Goal: Use online tool/utility: Use online tool/utility

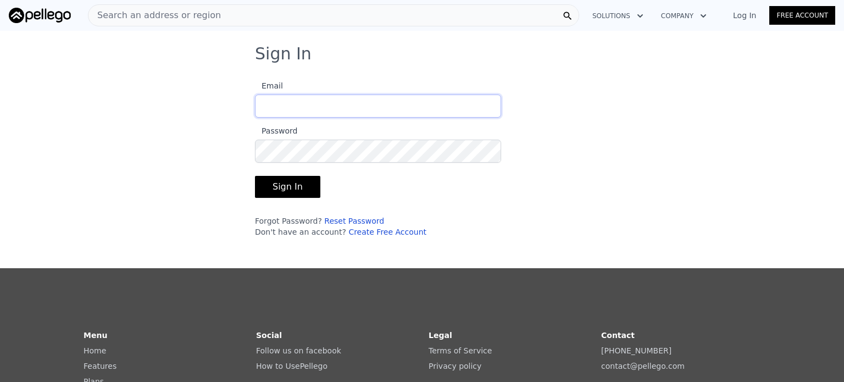
type input "[PERSON_NAME][EMAIL_ADDRESS][DOMAIN_NAME]"
click at [289, 186] on button "Sign In" at bounding box center [287, 187] width 65 height 22
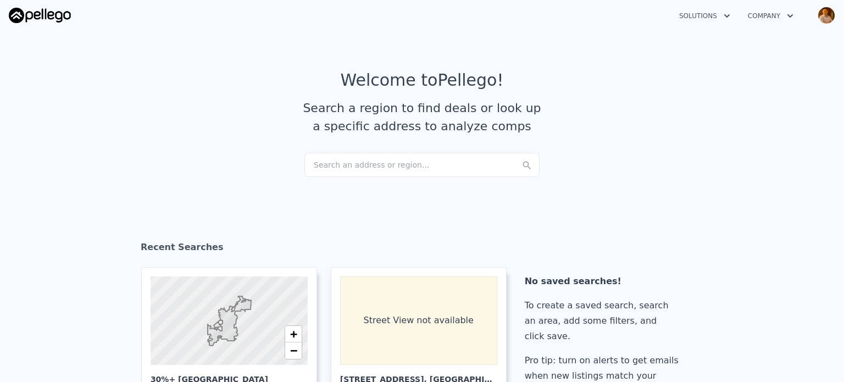
scroll to position [366, 0]
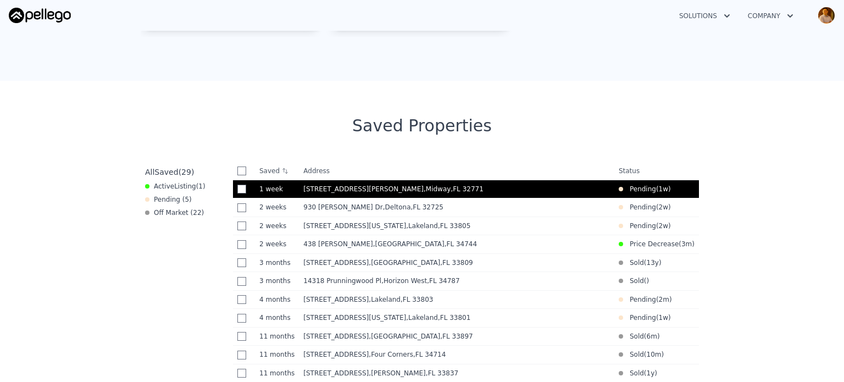
click at [332, 192] on span "[STREET_ADDRESS][PERSON_NAME]" at bounding box center [363, 189] width 120 height 8
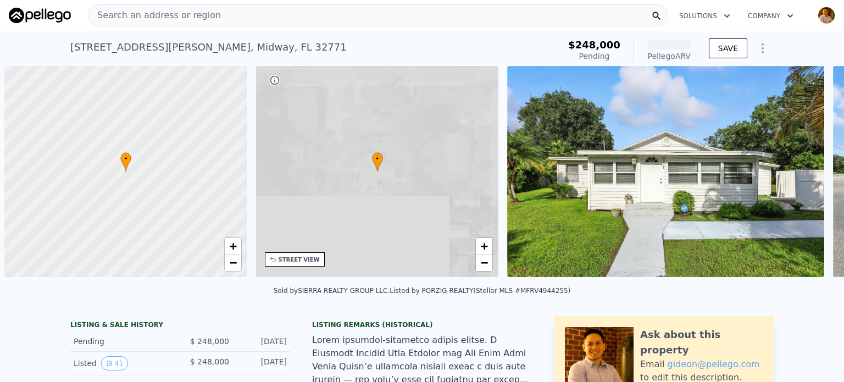
scroll to position [0, 4]
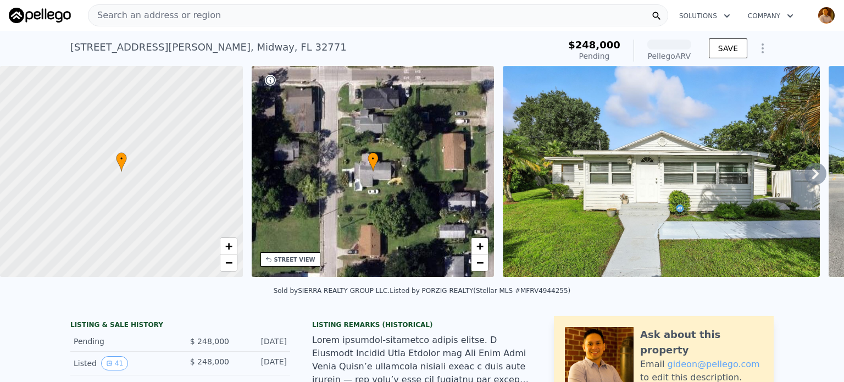
click at [807, 184] on icon at bounding box center [815, 174] width 22 height 22
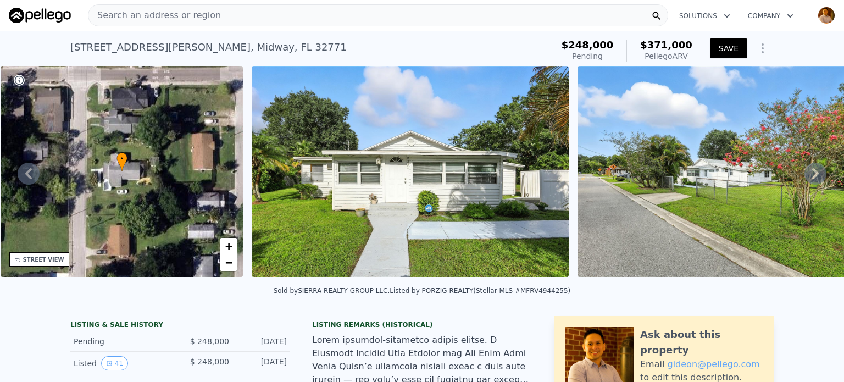
click at [812, 179] on icon at bounding box center [815, 173] width 7 height 11
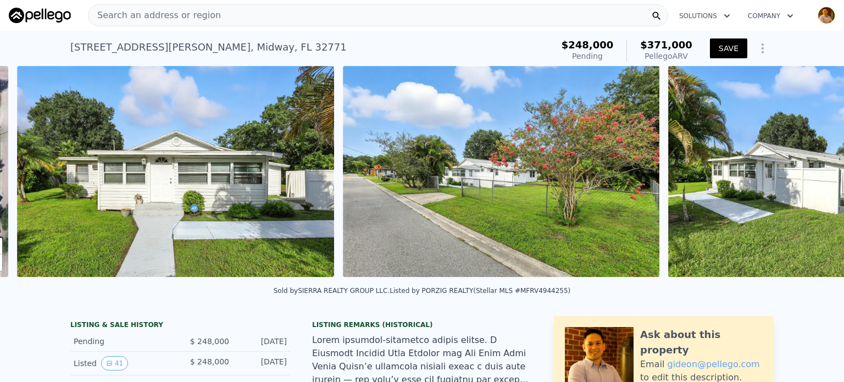
scroll to position [0, 503]
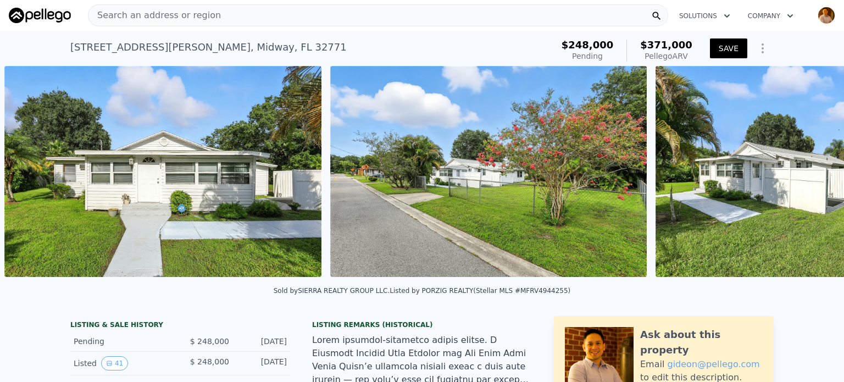
click at [805, 179] on div "• + − • + − STREET VIEW Loading... SATELLITE VIEW" at bounding box center [422, 173] width 844 height 215
click at [812, 179] on icon at bounding box center [815, 173] width 7 height 11
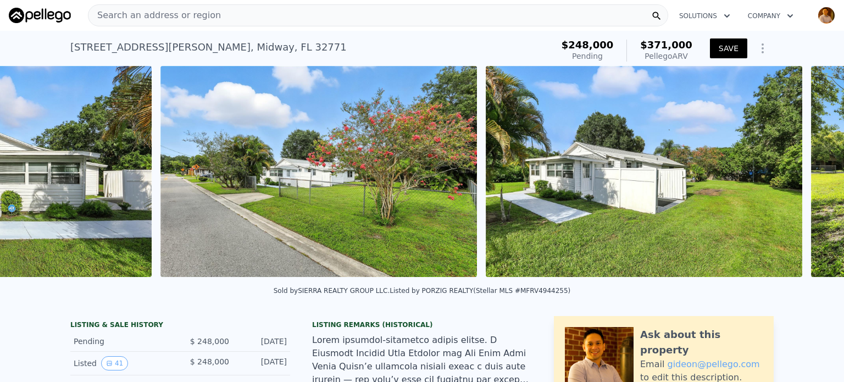
scroll to position [0, 828]
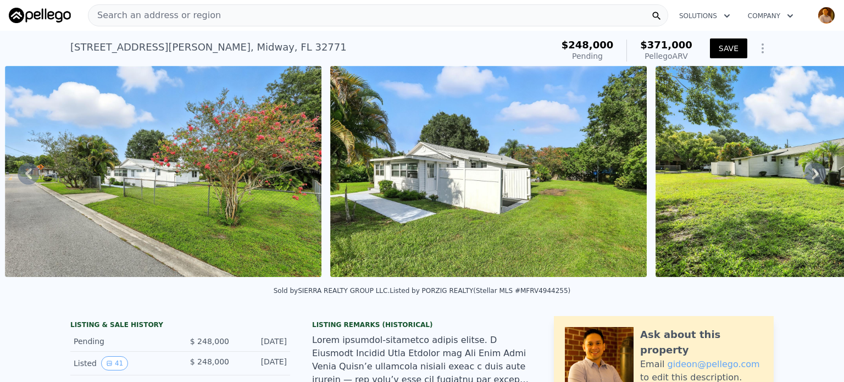
click at [805, 178] on icon at bounding box center [815, 174] width 22 height 22
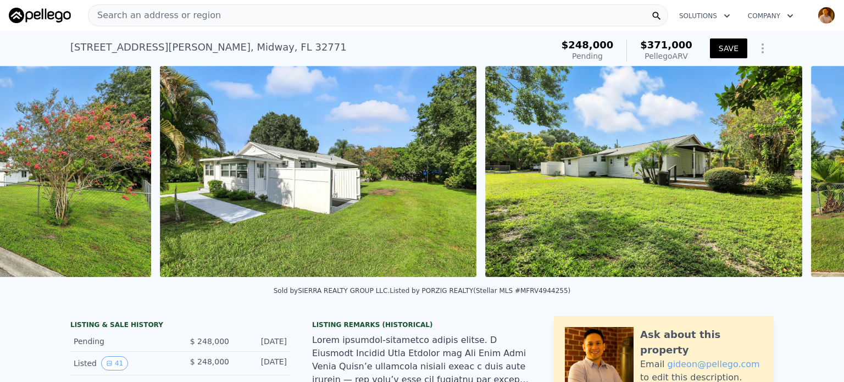
scroll to position [0, 1153]
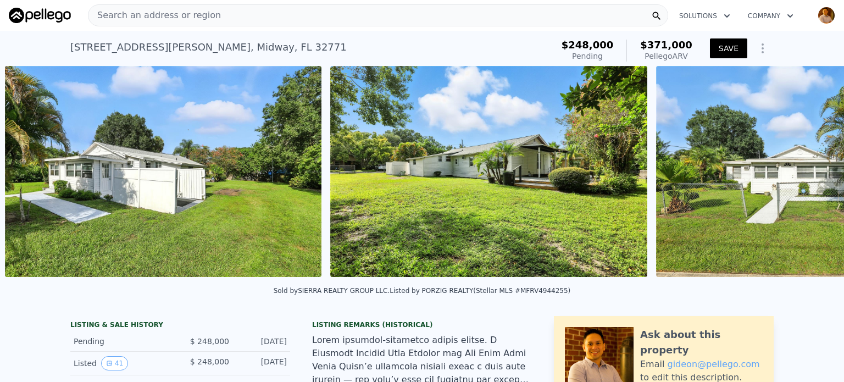
click at [805, 178] on div "• + − • + − STREET VIEW Loading... SATELLITE VIEW" at bounding box center [422, 173] width 844 height 215
click at [805, 178] on icon at bounding box center [815, 174] width 22 height 22
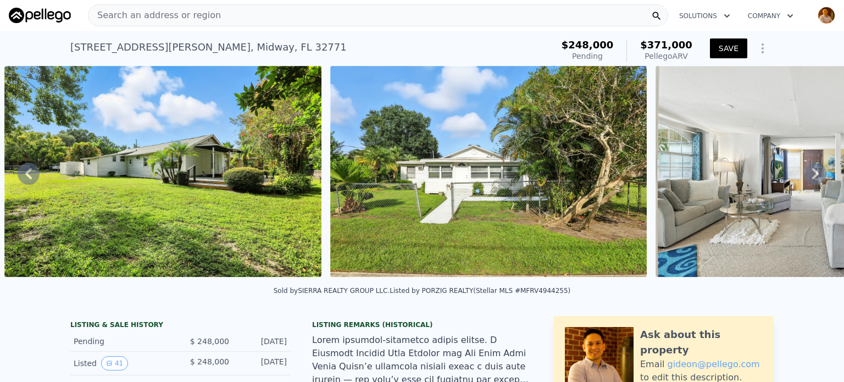
click at [805, 178] on icon at bounding box center [815, 174] width 22 height 22
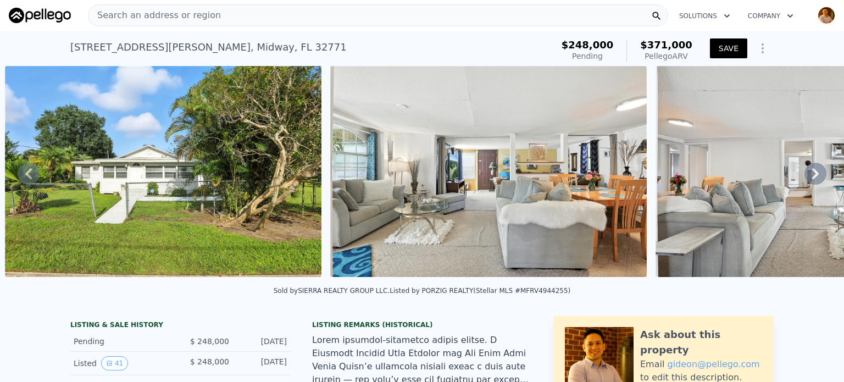
click at [805, 178] on icon at bounding box center [815, 174] width 22 height 22
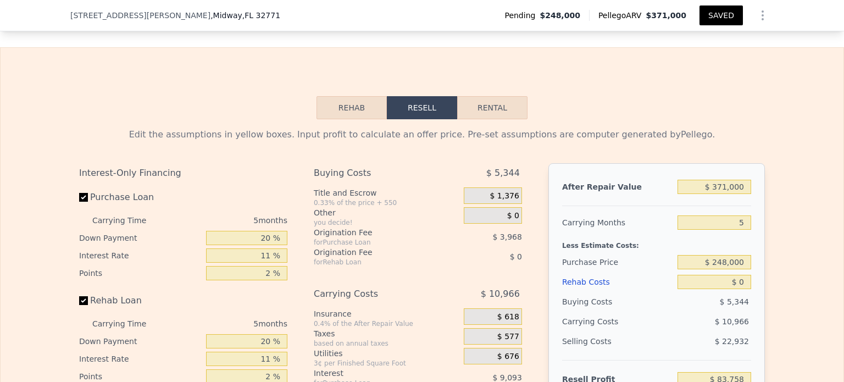
scroll to position [1831, 0]
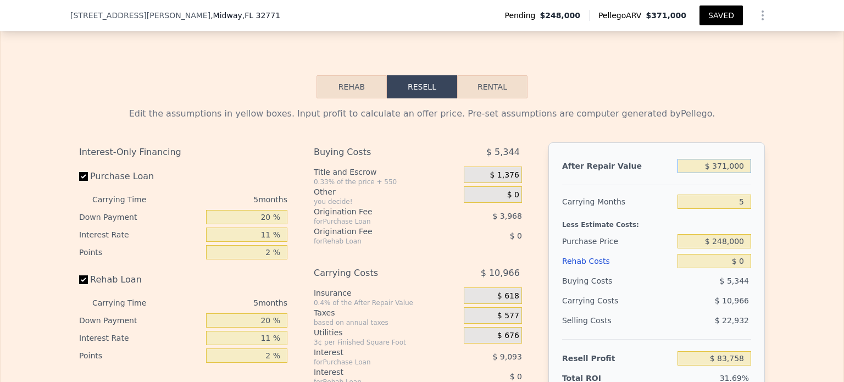
drag, startPoint x: 741, startPoint y: 143, endPoint x: 676, endPoint y: 147, distance: 66.0
click at [677, 159] on input "$ 371,000" at bounding box center [714, 166] width 74 height 14
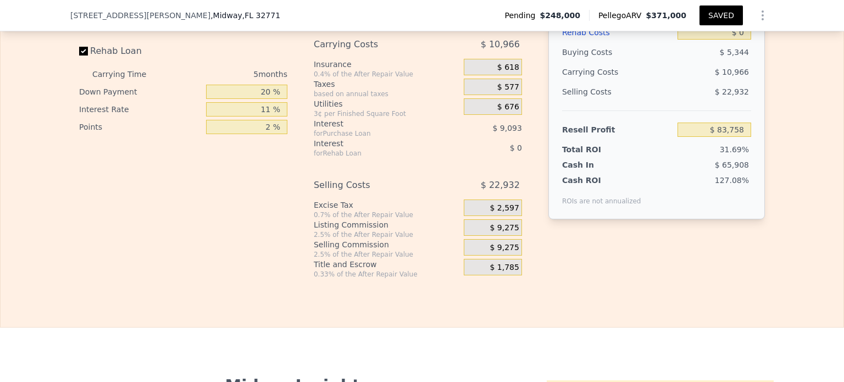
scroll to position [1766, 0]
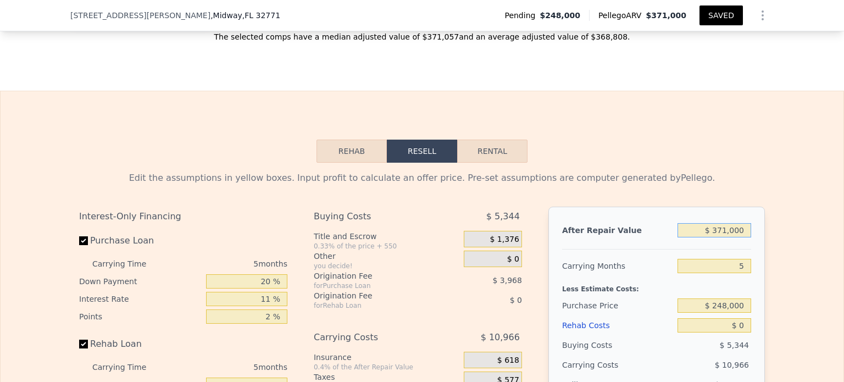
drag, startPoint x: 741, startPoint y: 208, endPoint x: 648, endPoint y: 200, distance: 93.1
click at [648, 220] on div "After Repair Value $ 371,000" at bounding box center [656, 230] width 189 height 20
type input "$ 350"
type input "-$ 263,914"
type input "$ 35,000"
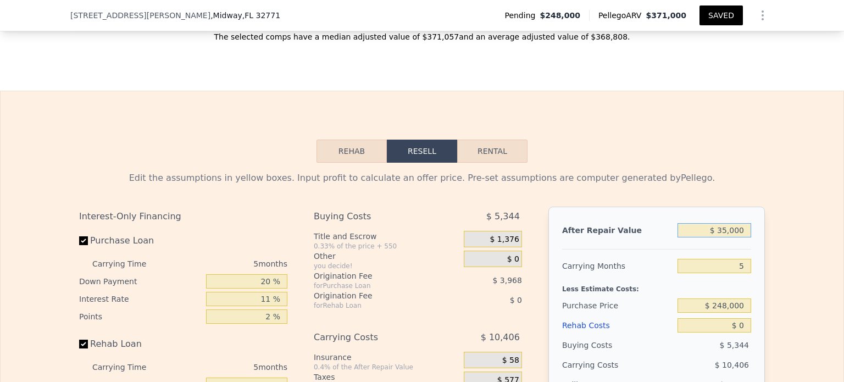
type input "-$ 231,412"
type input "$ 350,000"
type input "$ 64,059"
type input "$ 3,500,000"
type input "$ 3,018,770"
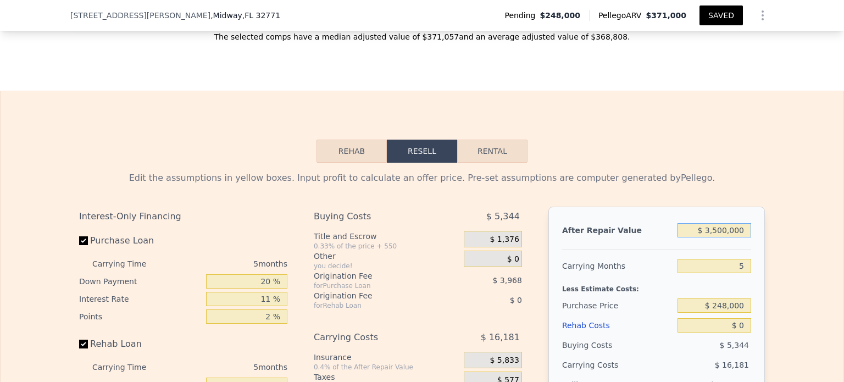
type input "$ 350,000"
type input "$ 64,059"
type input "$ 350,000"
click at [688, 173] on div "Edit the assumptions in yellow boxes. Input profit to calculate an offer price.…" at bounding box center [421, 371] width 685 height 400
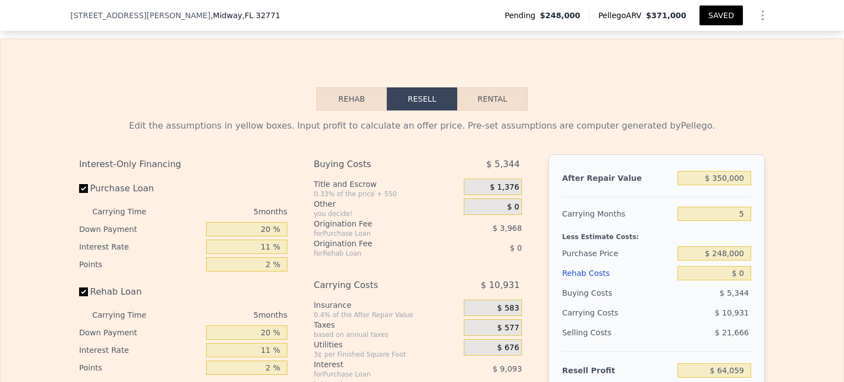
scroll to position [1839, 0]
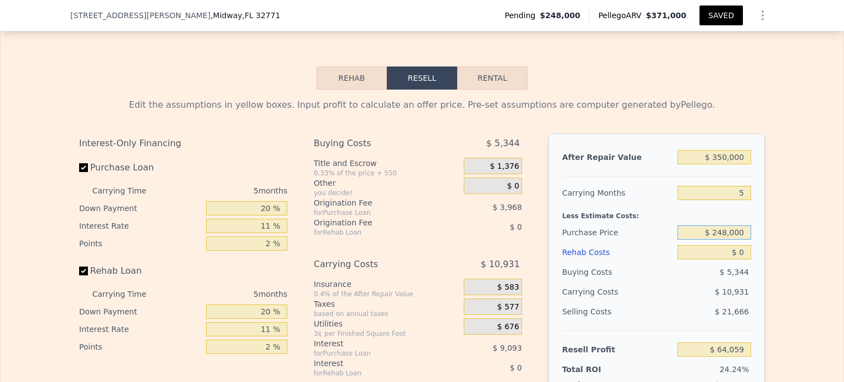
drag, startPoint x: 741, startPoint y: 212, endPoint x: 682, endPoint y: 211, distance: 58.8
click at [682, 225] on input "$ 248,000" at bounding box center [714, 232] width 74 height 14
type input "$ 215,000"
click at [707, 203] on div "Less Estimate Costs:" at bounding box center [656, 213] width 189 height 20
type input "$ 98,907"
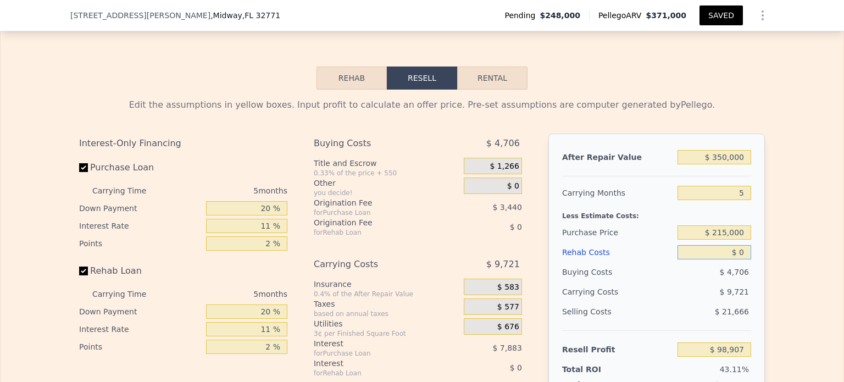
click at [757, 231] on div "After Repair Value $ 350,000 Carrying Months 5 Less Estimate Costs: Purchase Pr…" at bounding box center [656, 285] width 216 height 305
drag, startPoint x: 742, startPoint y: 228, endPoint x: 665, endPoint y: 228, distance: 76.9
click at [667, 242] on div "Rehab Costs $ 0" at bounding box center [656, 252] width 189 height 20
type input "$ 4,000"
type input "$ 98,486"
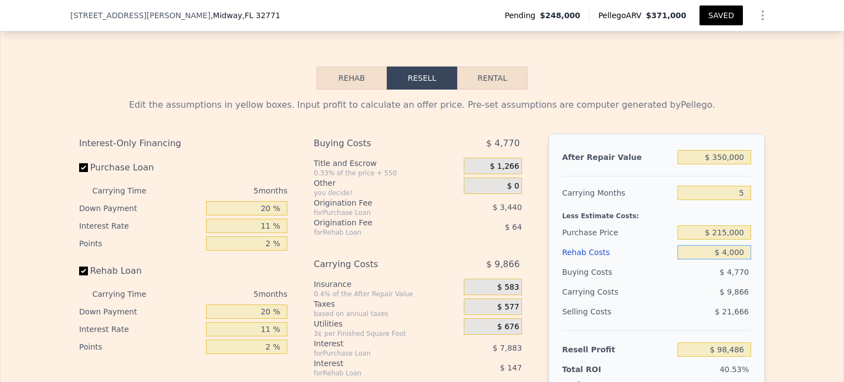
type input "$ 40,000"
type input "$ 56,802"
type input "$ 40,000"
click at [760, 162] on div "Edit the assumptions in yellow boxes. Input profit to calculate an offer price.…" at bounding box center [421, 294] width 703 height 409
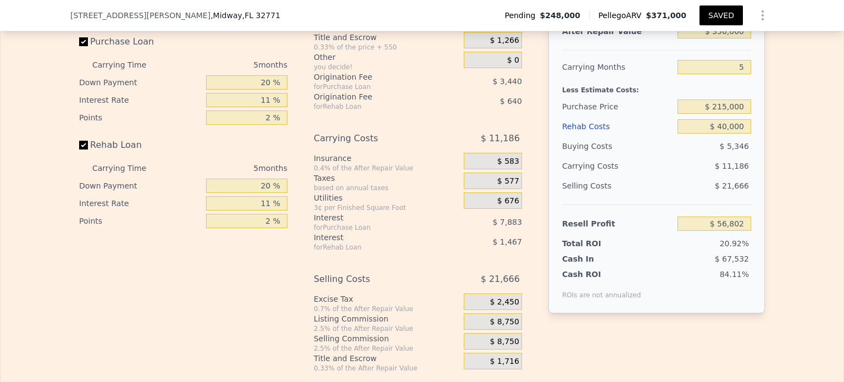
scroll to position [1986, 0]
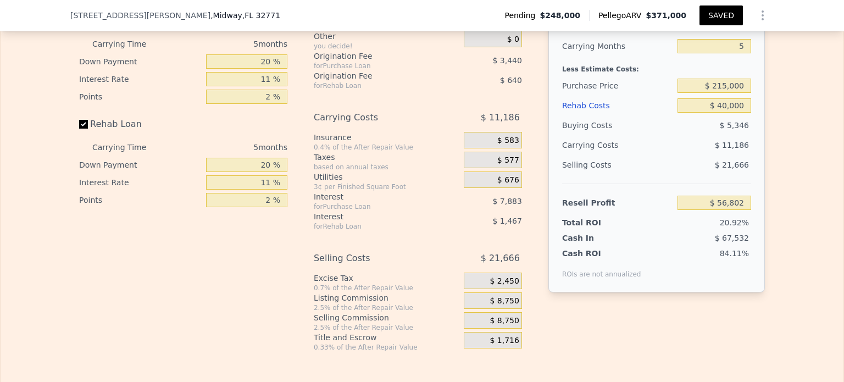
click at [493, 296] on span "$ 8,750" at bounding box center [503, 301] width 29 height 10
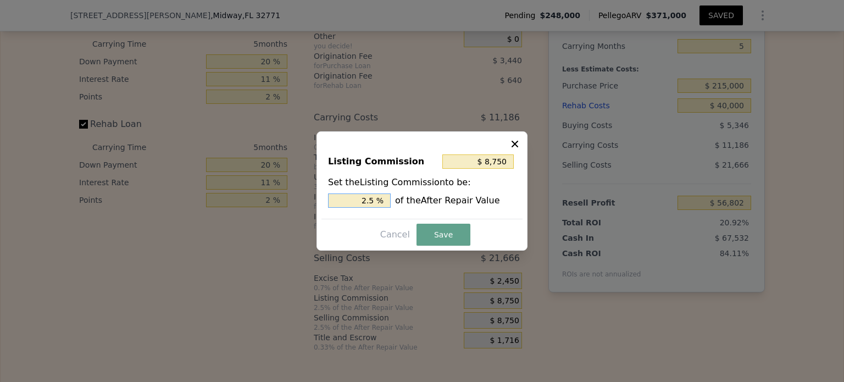
drag, startPoint x: 377, startPoint y: 201, endPoint x: 327, endPoint y: 199, distance: 50.0
click at [327, 199] on div "Listing Commission $ 8,750 Set the Listing Commission to be: 2.5 % of the After…" at bounding box center [421, 182] width 201 height 74
type input "$ 17,500"
type input "5 %"
click at [422, 232] on button "Save" at bounding box center [443, 235] width 54 height 22
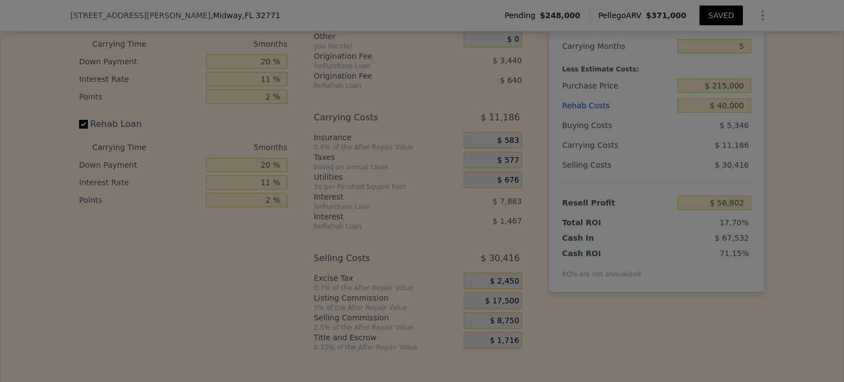
type input "$ 48,052"
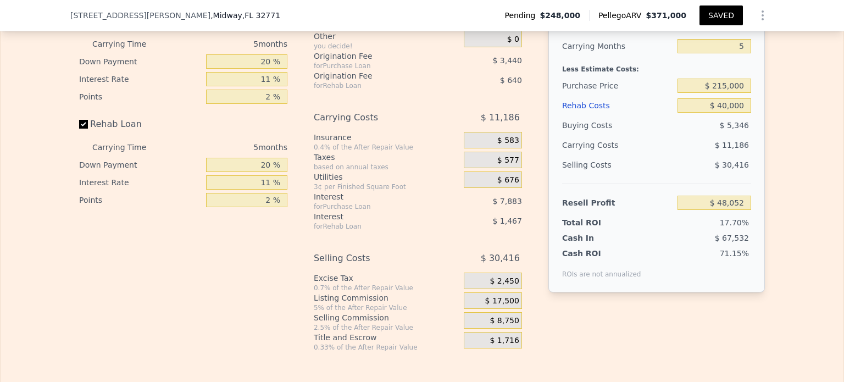
click at [488, 312] on div "$ 8,750" at bounding box center [493, 320] width 58 height 16
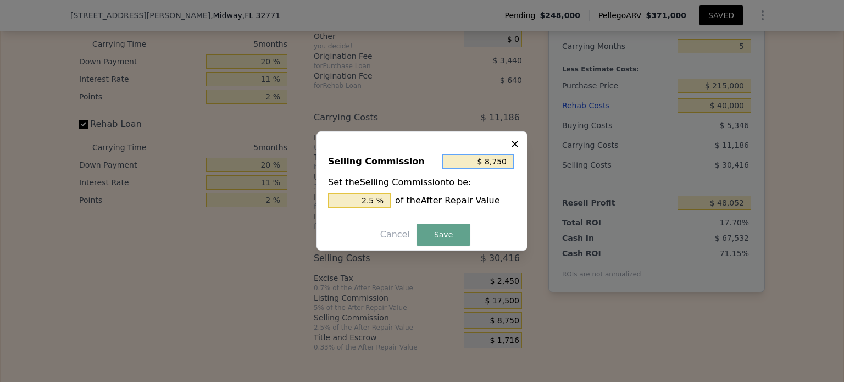
drag, startPoint x: 482, startPoint y: 162, endPoint x: 537, endPoint y: 160, distance: 54.9
click at [537, 160] on div "​ Selling Commission $ 8,750 Set the Selling Commission to be: 2.5 % of the Aft…" at bounding box center [422, 191] width 844 height 382
drag, startPoint x: 508, startPoint y: 161, endPoint x: 437, endPoint y: 158, distance: 71.5
click at [441, 160] on div "Selling Commission $ 8,750" at bounding box center [422, 164] width 188 height 24
type input "$ 3"
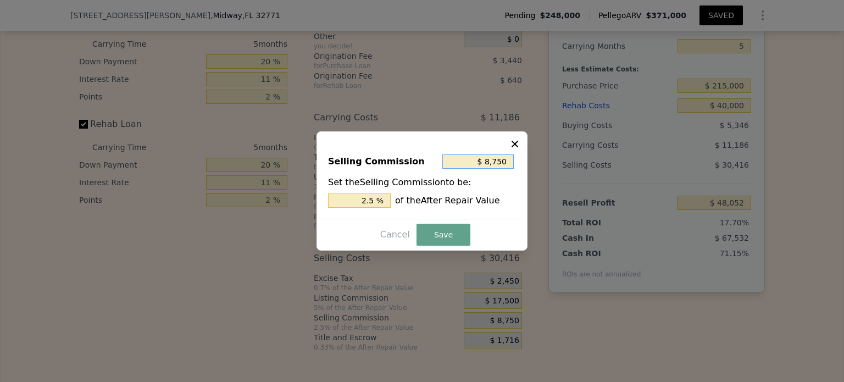
type input "0.001 %"
type input "$ 34"
type input "0.010 %"
type input "$ 340"
type input "0.097 %"
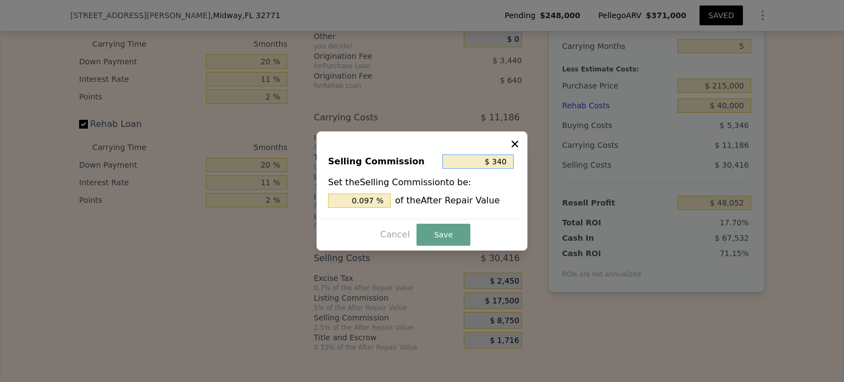
type input "$ 3,400"
type input "0.971 %"
type input "$ 34,000"
type input "9.714 %"
type input "$ 34,000"
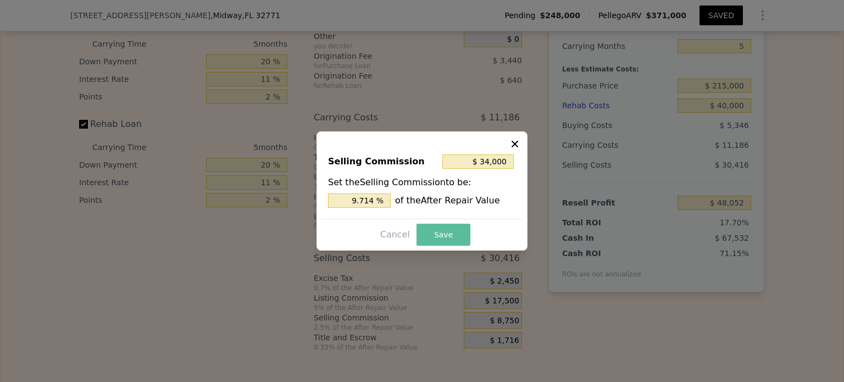
click at [438, 225] on button "Save" at bounding box center [443, 235] width 54 height 22
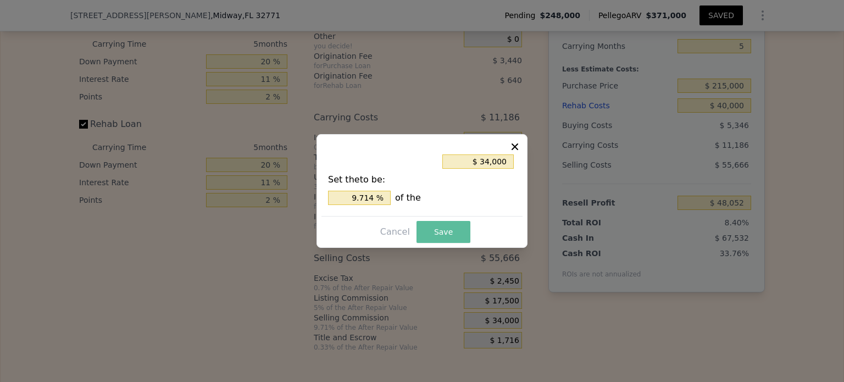
type input "$ 22,802"
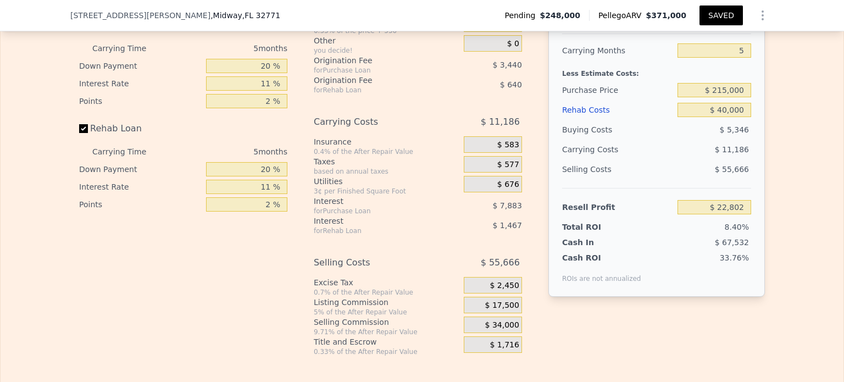
scroll to position [1990, 0]
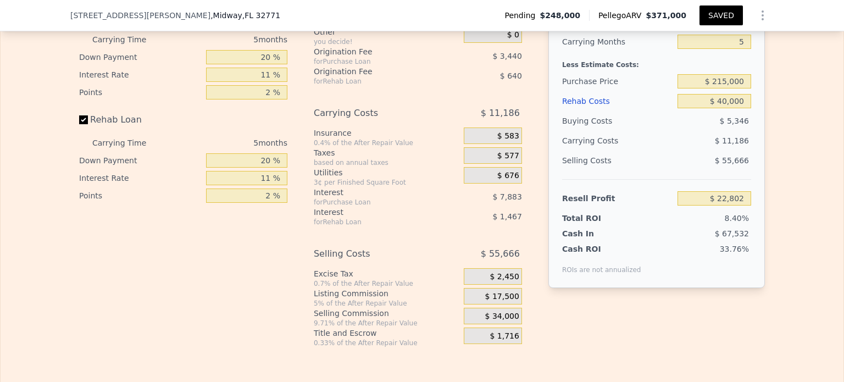
click at [489, 311] on span "$ 34,000" at bounding box center [502, 316] width 34 height 10
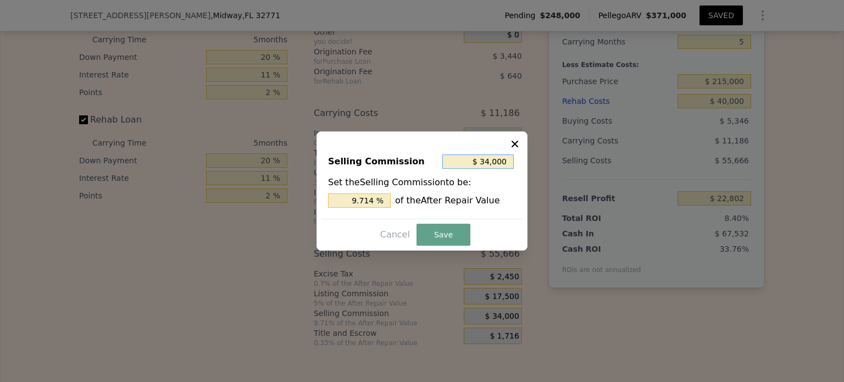
drag, startPoint x: 477, startPoint y: 161, endPoint x: 525, endPoint y: 160, distance: 47.8
click at [525, 160] on div "Selling Commission $ 34,000 Set the Selling Commission to be: 9.714 % of the Af…" at bounding box center [421, 190] width 211 height 119
type input "$ 1"
type input "0.000 %"
type input "$ 15"
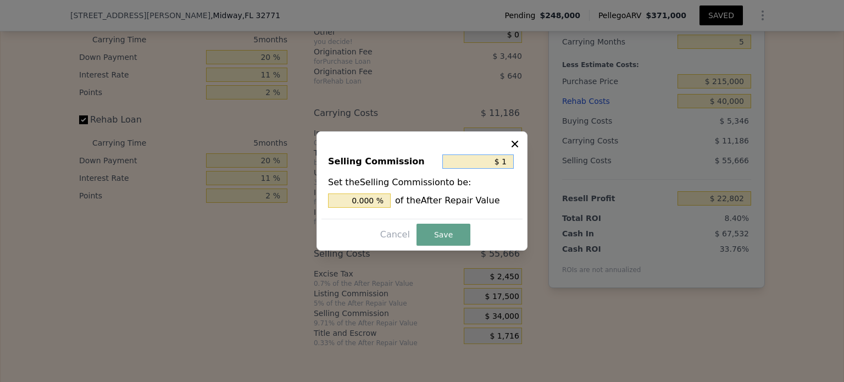
type input "0.004 %"
type input "$ 150"
type input "0.043 %"
type input "$ 1,500"
type input "0.429 %"
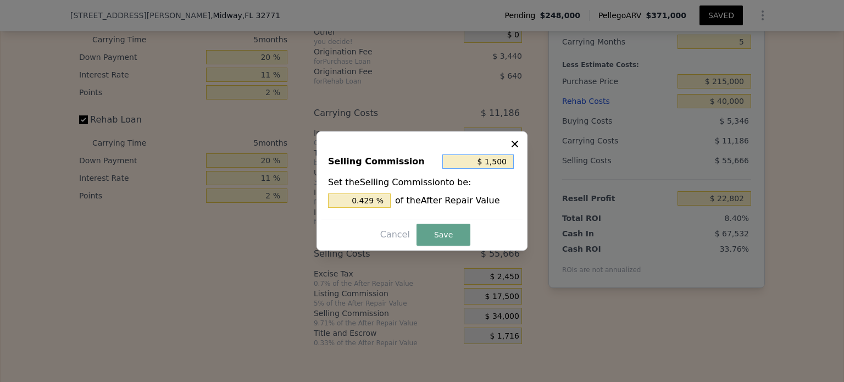
type input "$ 15,000"
type input "4.286 %"
type input "$ 15,000"
click at [447, 237] on button "Save" at bounding box center [443, 235] width 54 height 22
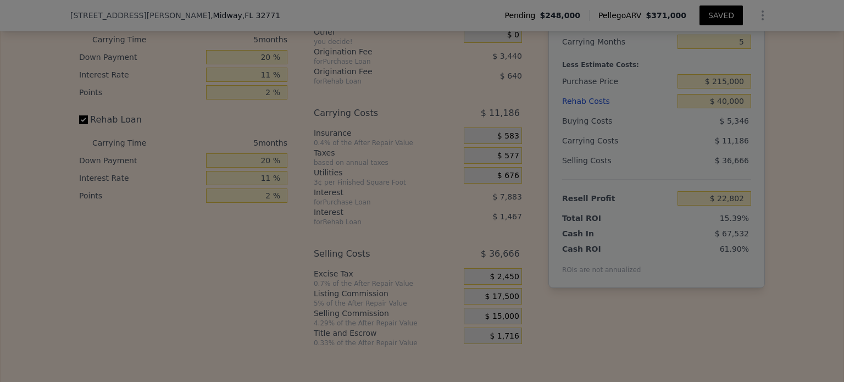
type input "$ 41,802"
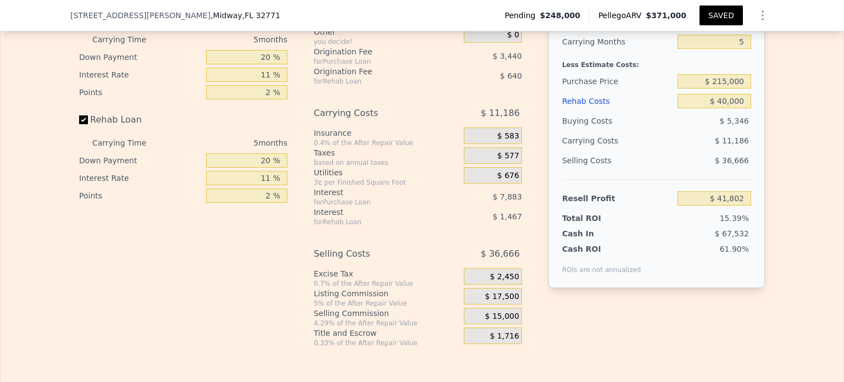
click at [490, 311] on span "$ 15,000" at bounding box center [502, 316] width 34 height 10
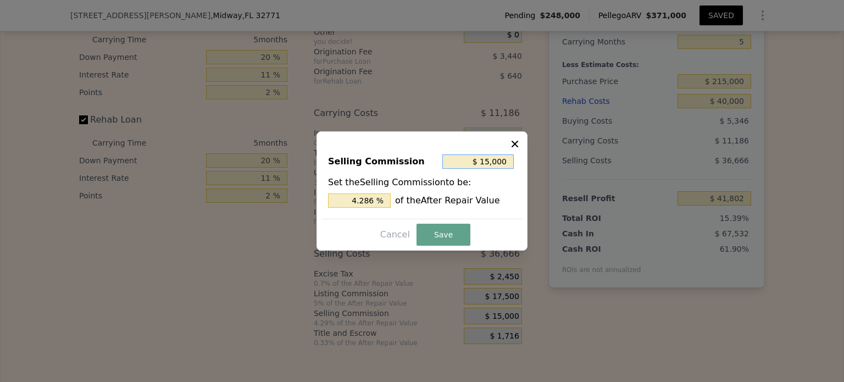
drag, startPoint x: 476, startPoint y: 160, endPoint x: 544, endPoint y: 159, distance: 67.6
click at [544, 159] on div "​ Selling Commission $ 15,000 Set the Selling Commission to be: 4.286 % of the …" at bounding box center [422, 191] width 844 height 382
type input "$ 1"
type input "0.000 %"
type input "$ 12"
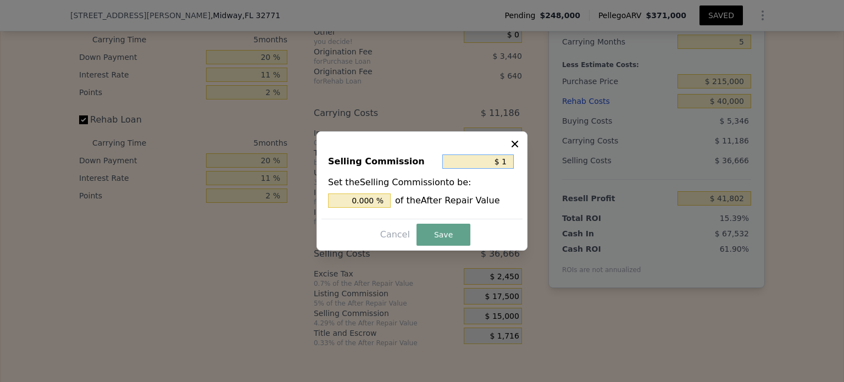
type input "0.003 %"
type input "$ 125"
type input "0.036 %"
type input "$ 1,250"
type input "0.357 %"
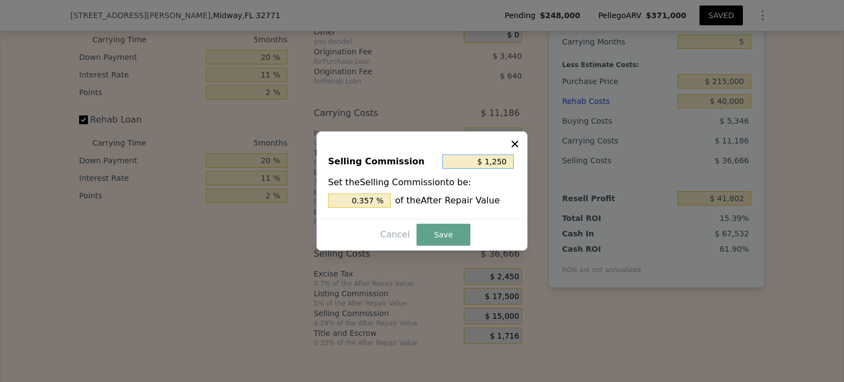
type input "$ 12,500"
type input "3.571 %"
type input "$ 12,500"
click at [428, 230] on button "Save" at bounding box center [443, 235] width 54 height 22
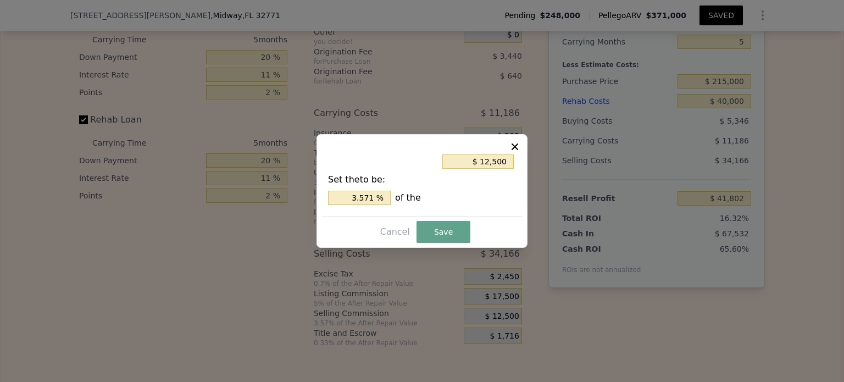
type input "$ 44,302"
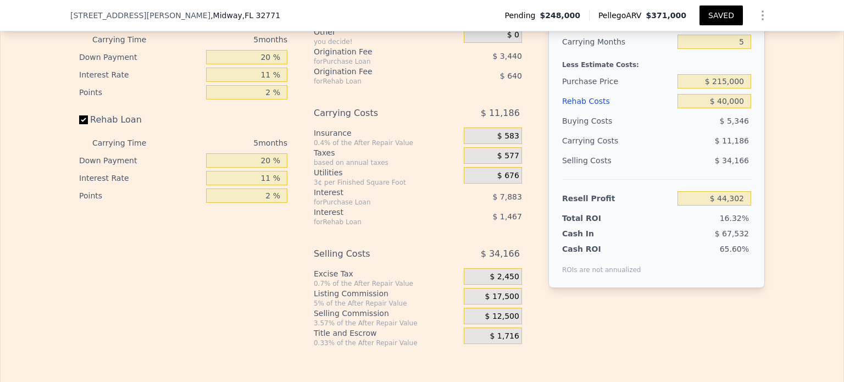
click at [501, 292] on span "$ 17,500" at bounding box center [502, 297] width 34 height 10
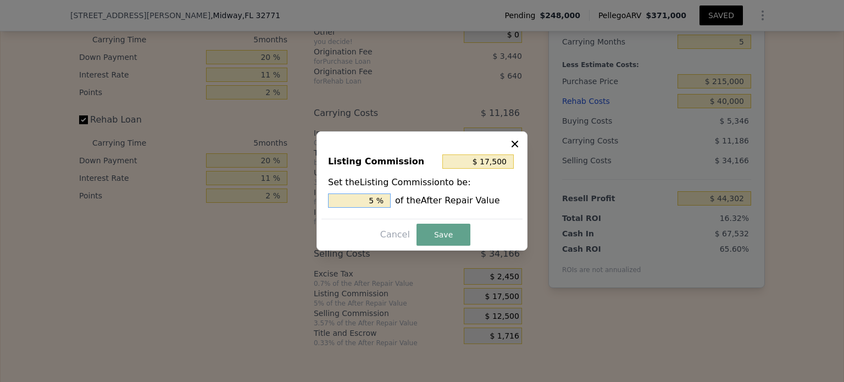
drag, startPoint x: 375, startPoint y: 199, endPoint x: 347, endPoint y: 204, distance: 28.4
click at [347, 204] on input "5 %" at bounding box center [359, 200] width 63 height 14
type input "$ 14,000"
type input "4 %"
click at [463, 243] on button "Save" at bounding box center [443, 235] width 54 height 22
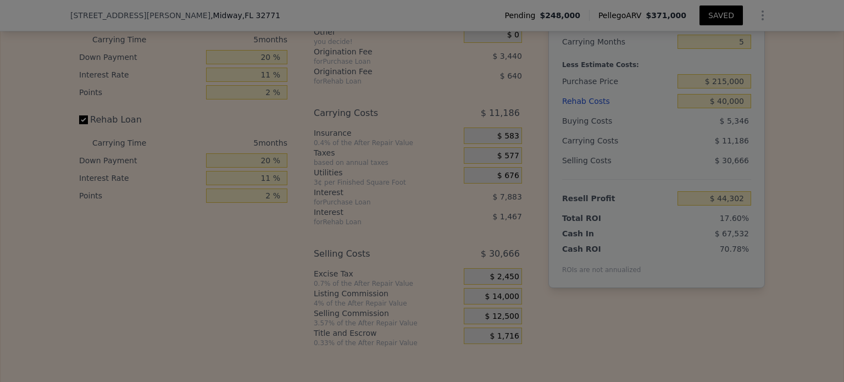
type input "$ 47,802"
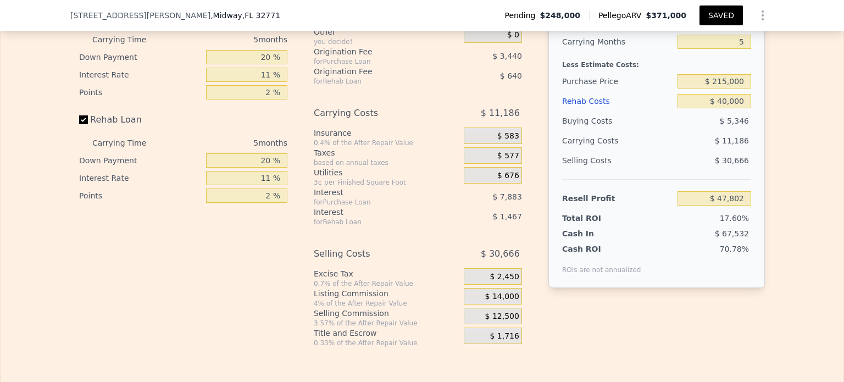
click at [492, 311] on span "$ 12,500" at bounding box center [502, 316] width 34 height 10
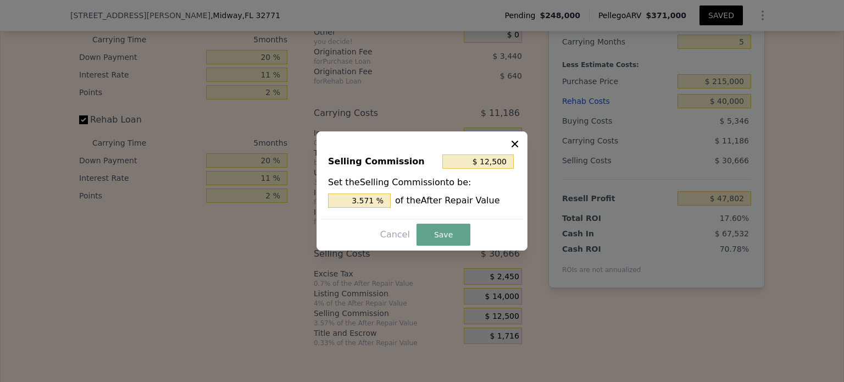
click at [527, 93] on div at bounding box center [422, 191] width 844 height 382
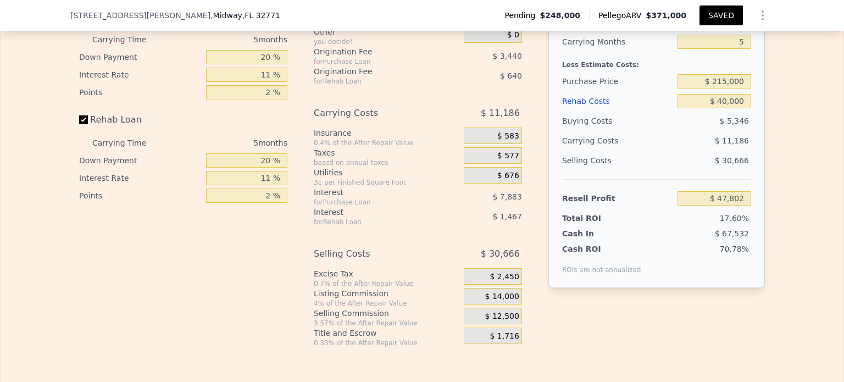
click at [472, 308] on div "$ 12,500" at bounding box center [493, 316] width 58 height 16
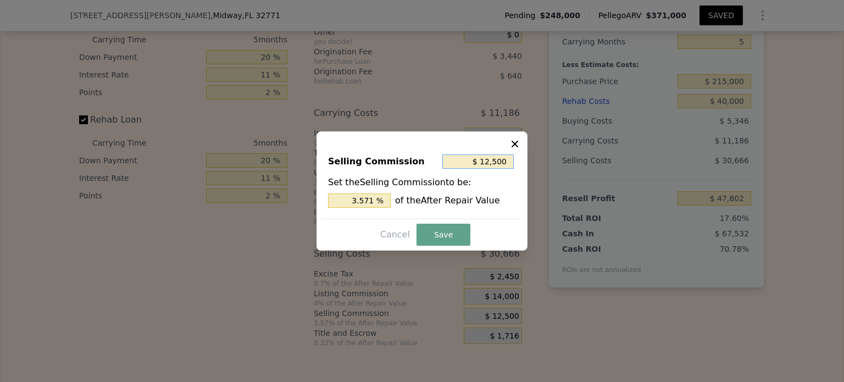
drag, startPoint x: 510, startPoint y: 160, endPoint x: 460, endPoint y: 160, distance: 49.4
click at [460, 160] on input "$ 12,500" at bounding box center [477, 161] width 71 height 14
click at [463, 235] on button "Save" at bounding box center [443, 235] width 54 height 22
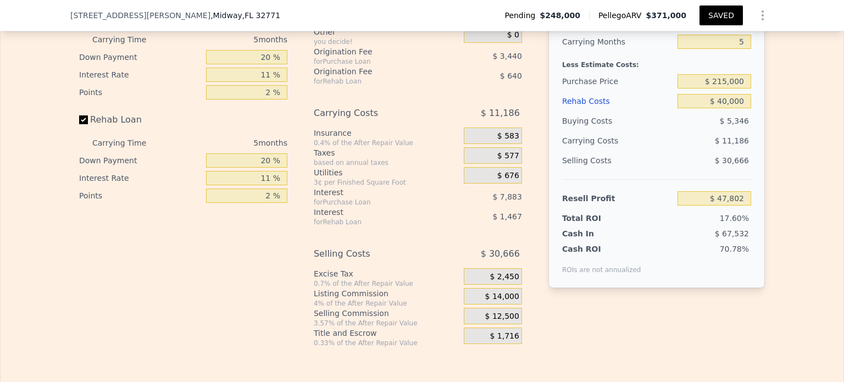
click at [486, 311] on span "$ 12,500" at bounding box center [502, 316] width 34 height 10
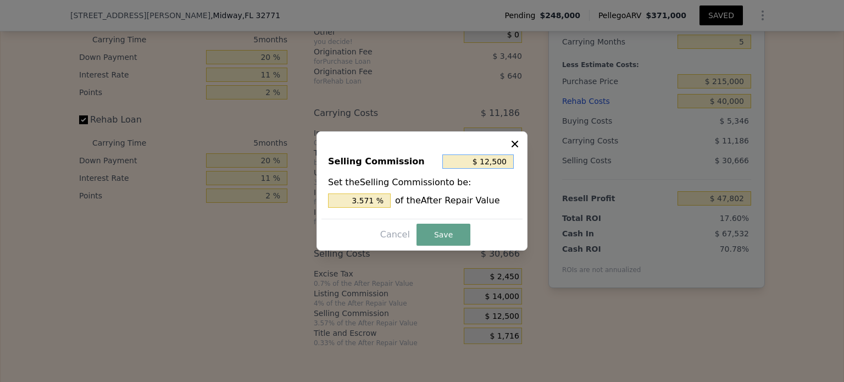
drag, startPoint x: 472, startPoint y: 158, endPoint x: 529, endPoint y: 158, distance: 57.1
click at [529, 158] on div "​ Selling Commission $ 12,500 Set the Selling Commission to be: 3.571 % of the …" at bounding box center [422, 191] width 844 height 382
click at [446, 230] on button "Save" at bounding box center [443, 235] width 54 height 22
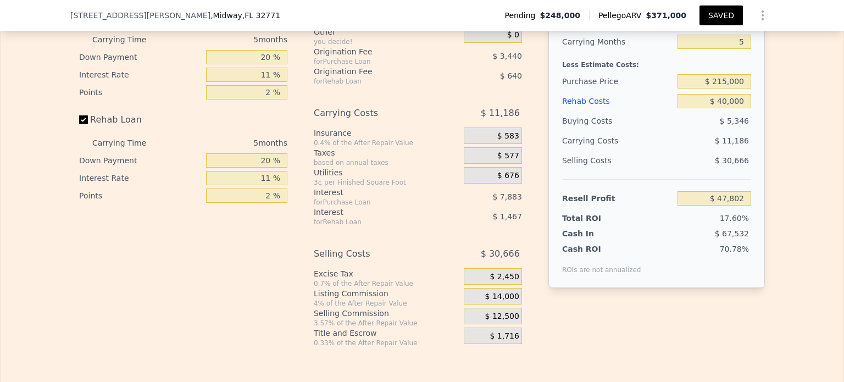
click at [471, 308] on div "$ 12,500" at bounding box center [493, 316] width 58 height 16
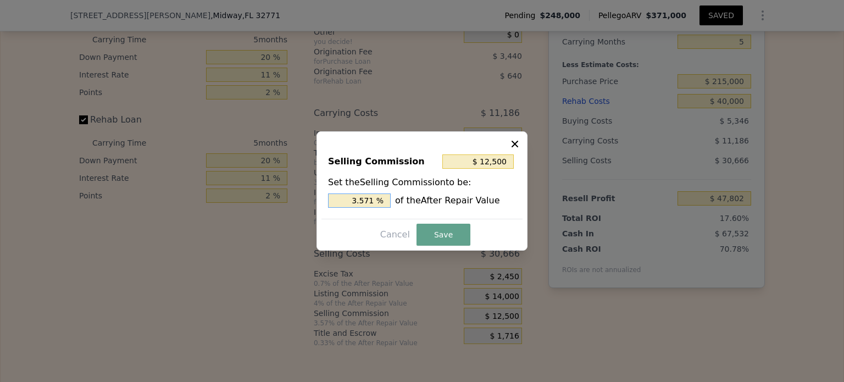
drag, startPoint x: 375, startPoint y: 200, endPoint x: 259, endPoint y: 194, distance: 115.5
click at [259, 194] on div "​ Selling Commission $ 12,500 Set the Selling Commission to be: 3.571 % of the …" at bounding box center [422, 191] width 844 height 382
type input "$ 0"
type input "0 %"
click at [432, 234] on button "Save" at bounding box center [443, 235] width 54 height 22
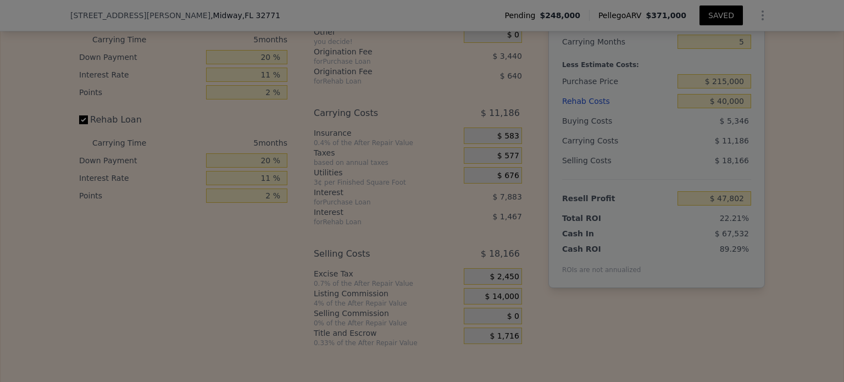
type input "$ 60,302"
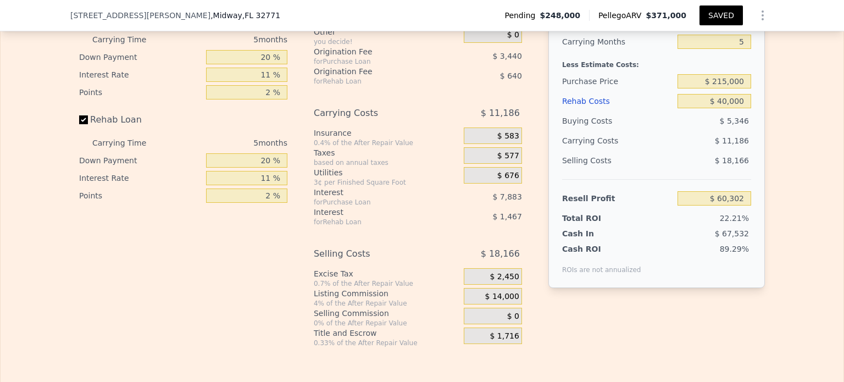
click at [502, 308] on div "$ 0" at bounding box center [493, 316] width 58 height 16
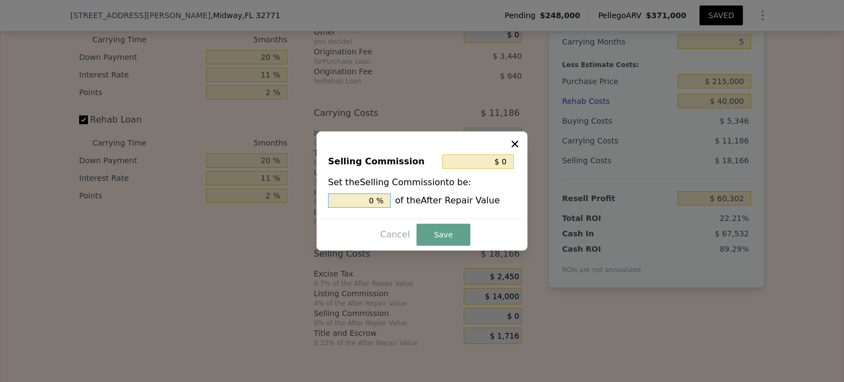
drag, startPoint x: 375, startPoint y: 199, endPoint x: 362, endPoint y: 200, distance: 12.1
click at [362, 199] on input "0 %" at bounding box center [359, 200] width 63 height 14
type input "$ 7,000"
type input "2 %"
type input "$ 87,500"
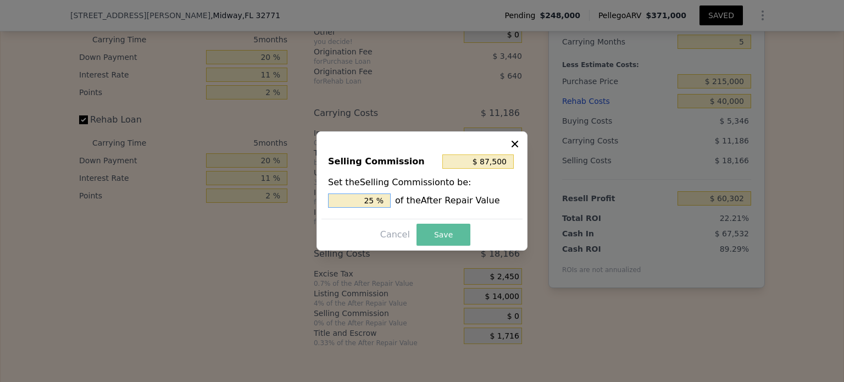
type input "25 %"
click at [440, 233] on button "Save" at bounding box center [443, 235] width 54 height 22
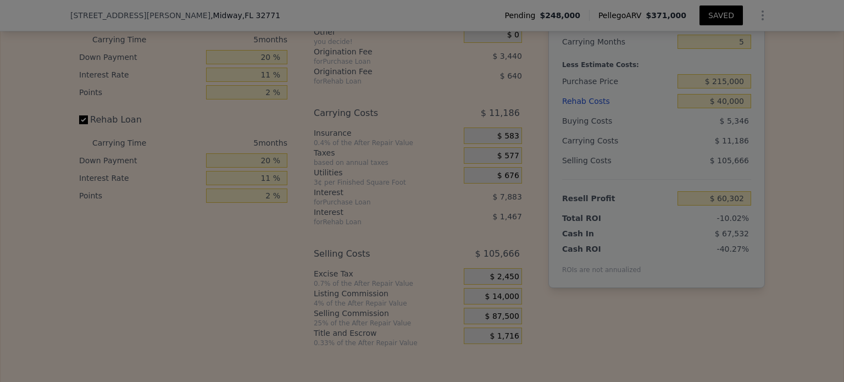
type input "-$ 27,198"
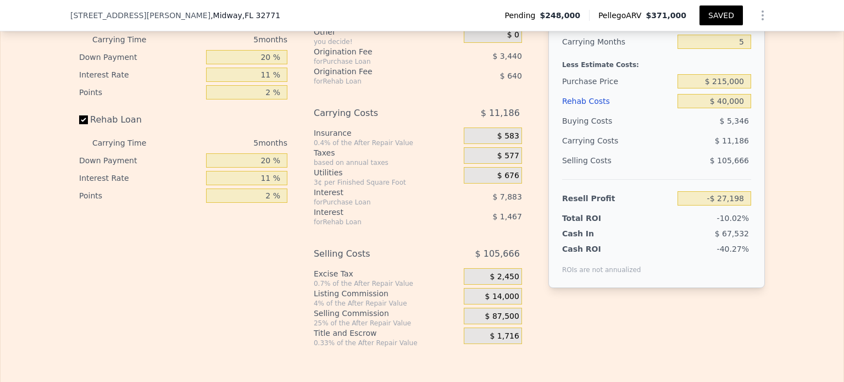
click at [498, 311] on span "$ 87,500" at bounding box center [502, 316] width 34 height 10
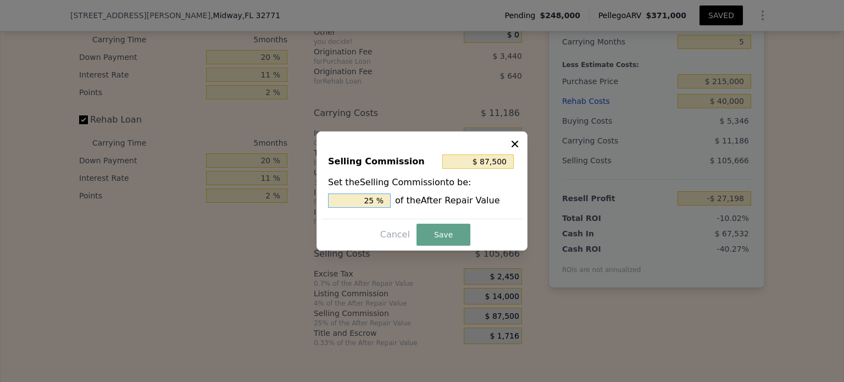
drag, startPoint x: 377, startPoint y: 200, endPoint x: 355, endPoint y: 200, distance: 22.0
click at [355, 200] on input "25 %" at bounding box center [359, 200] width 63 height 14
type input "$ 0"
type input "0 %"
click at [425, 226] on button "Save" at bounding box center [443, 235] width 54 height 22
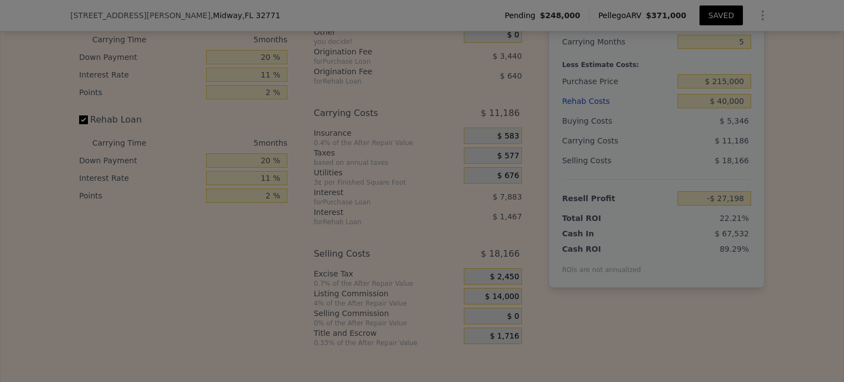
type input "$ 60,302"
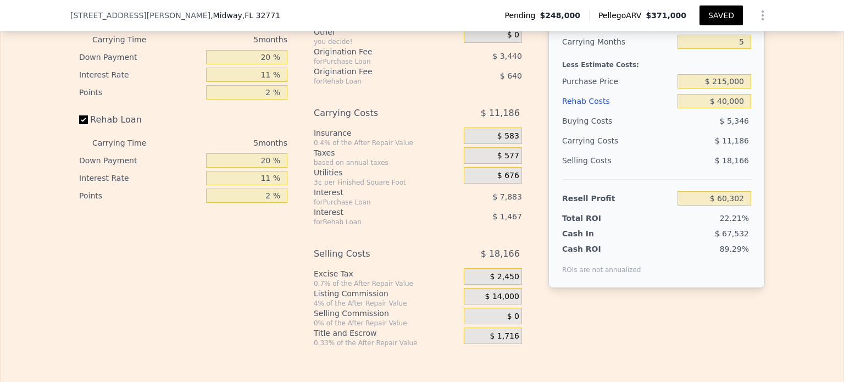
click at [494, 292] on span "$ 14,000" at bounding box center [502, 297] width 34 height 10
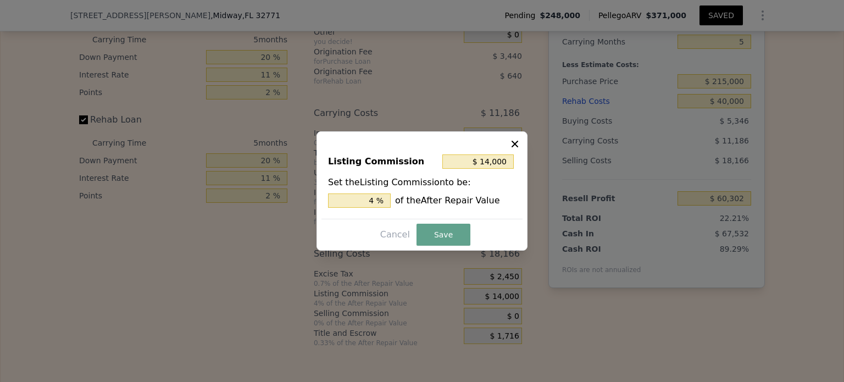
click at [514, 144] on icon at bounding box center [514, 144] width 7 height 7
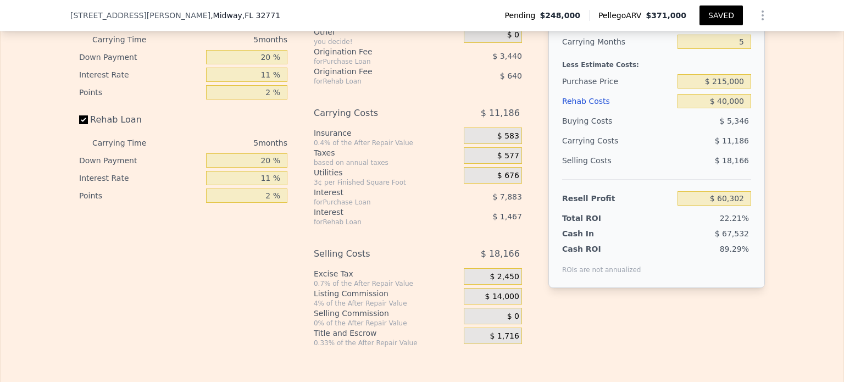
click at [507, 311] on span "$ 0" at bounding box center [513, 316] width 12 height 10
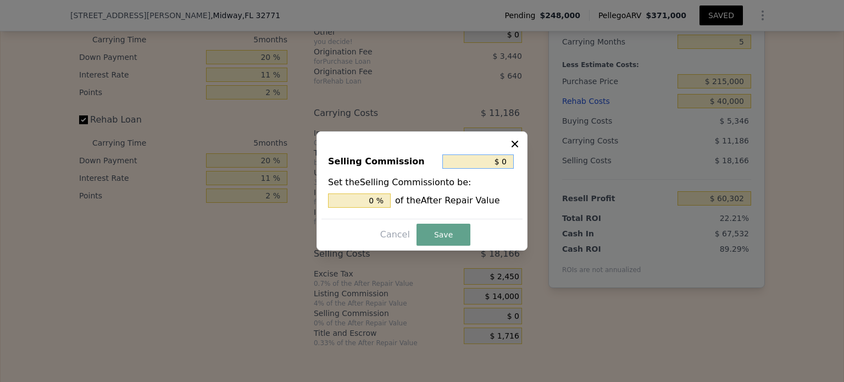
drag, startPoint x: 505, startPoint y: 158, endPoint x: 476, endPoint y: 160, distance: 29.2
click at [476, 160] on input "$ 0" at bounding box center [477, 161] width 71 height 14
type input "$ 15"
type input "0.004 %"
type input "$ 150"
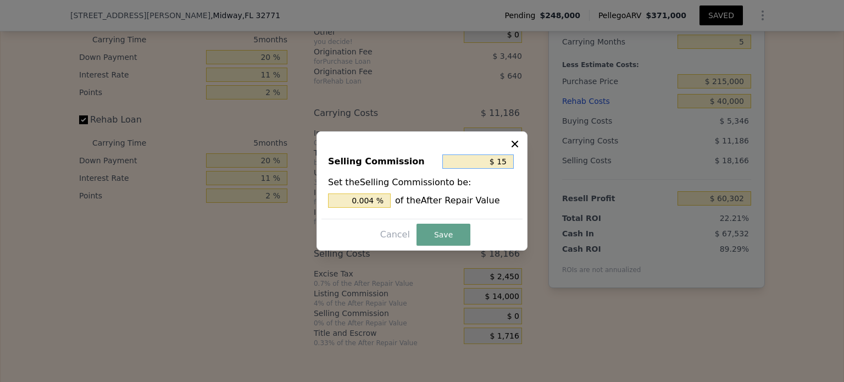
type input "0.043 %"
type input "$ 1,500"
type input "0.429 %"
type input "$ 15,000"
type input "4.286 %"
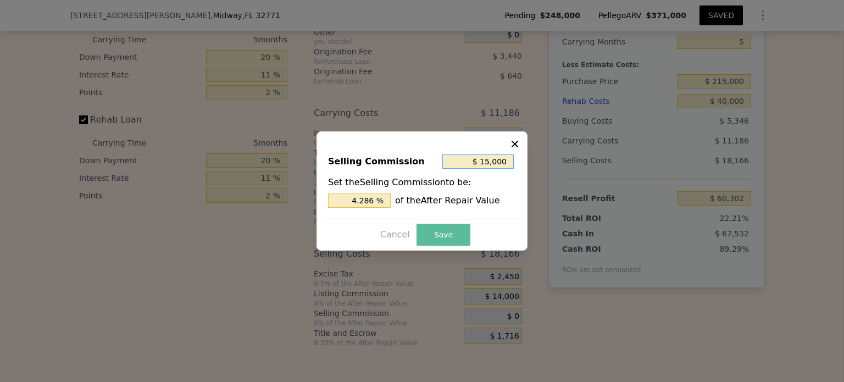
type input "$ 15,000"
click at [447, 237] on button "Save" at bounding box center [443, 235] width 54 height 22
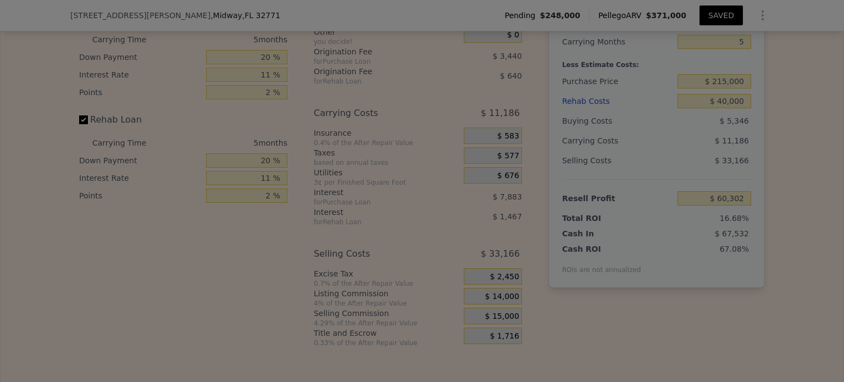
type input "$ 45,302"
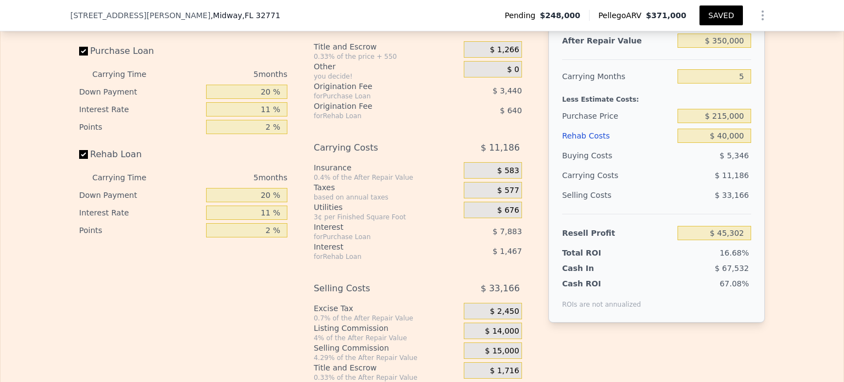
scroll to position [1976, 0]
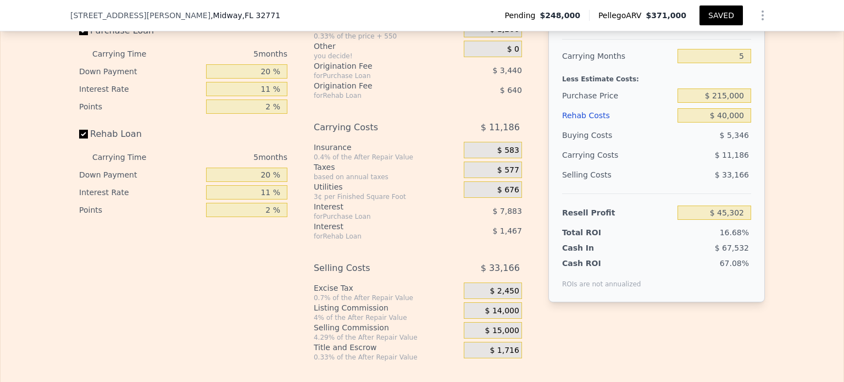
click at [495, 326] on span "$ 15,000" at bounding box center [502, 331] width 34 height 10
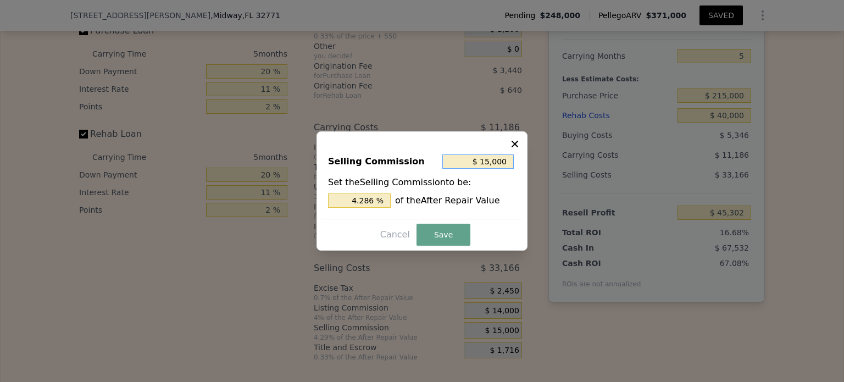
drag, startPoint x: 479, startPoint y: 161, endPoint x: 518, endPoint y: 160, distance: 39.6
click at [518, 160] on div "Selling Commission $ 15,000 Set the Selling Commission to be: 4.286 % of the Af…" at bounding box center [421, 182] width 201 height 74
type input "$ 3"
type input "0.001 %"
type input "$ 34"
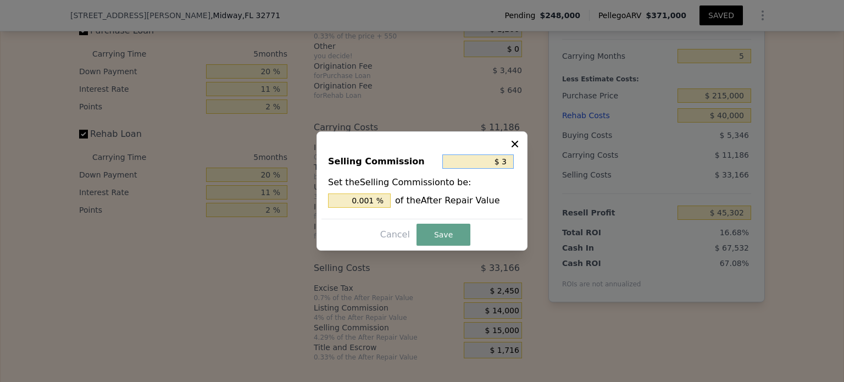
type input "0.010 %"
type input "$ 340"
type input "0.097 %"
type input "$ 3,400"
type input "0.971 %"
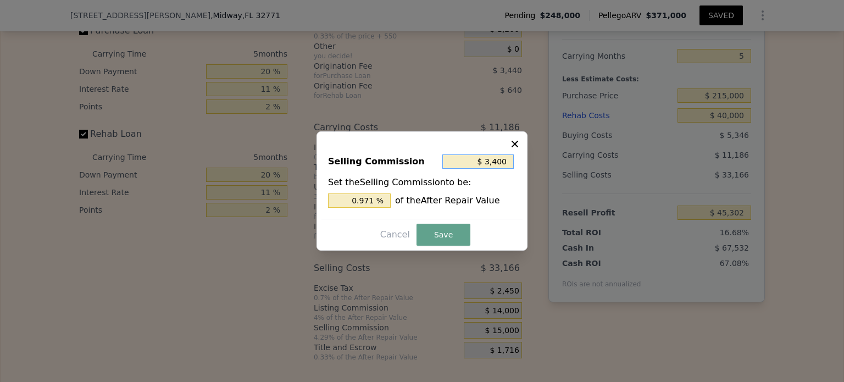
type input "$ 34,000"
type input "9.714 %"
type input "$ 34"
type input "0.010 %"
type input "$ 3"
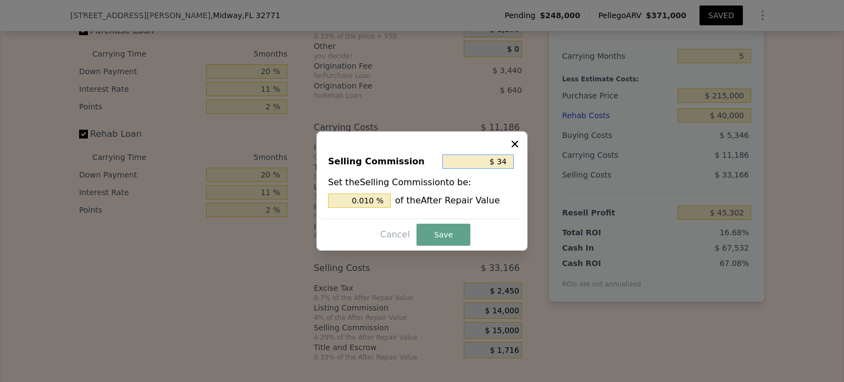
type input "0.001 %"
type input "$ 33"
type input "0.009 %"
type input "$ 330"
type input "0.094 %"
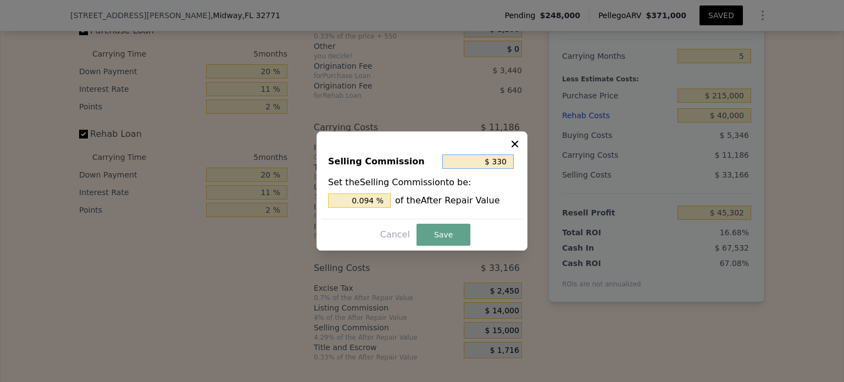
type input "$ 3,300"
type input "0.943 %"
type input "$ 33,000"
type input "9.429 %"
type input "$ 33,000"
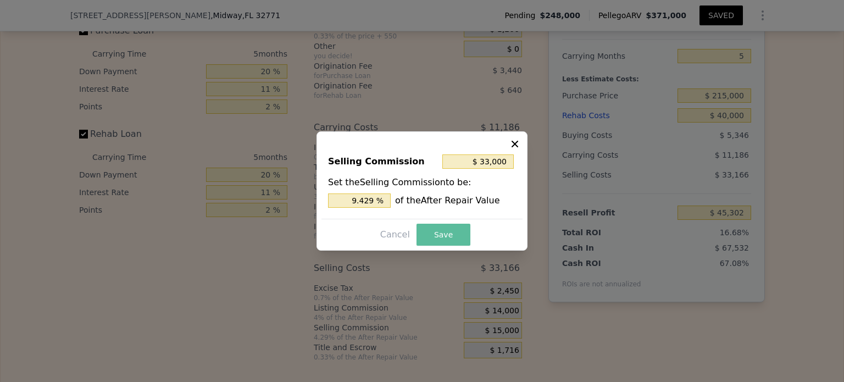
click at [434, 242] on button "Save" at bounding box center [443, 235] width 54 height 22
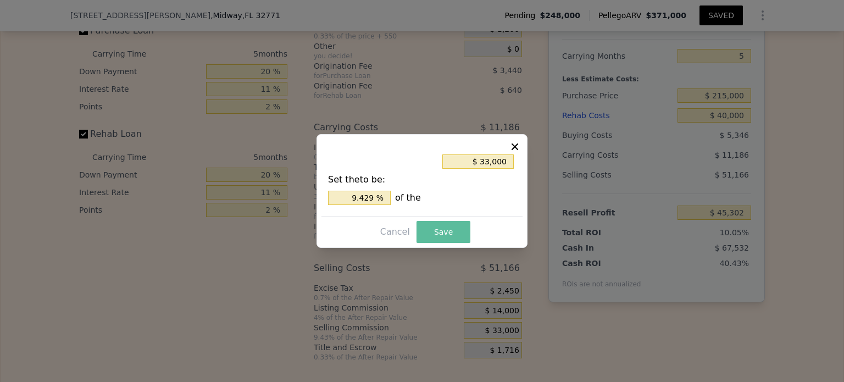
type input "$ 27,302"
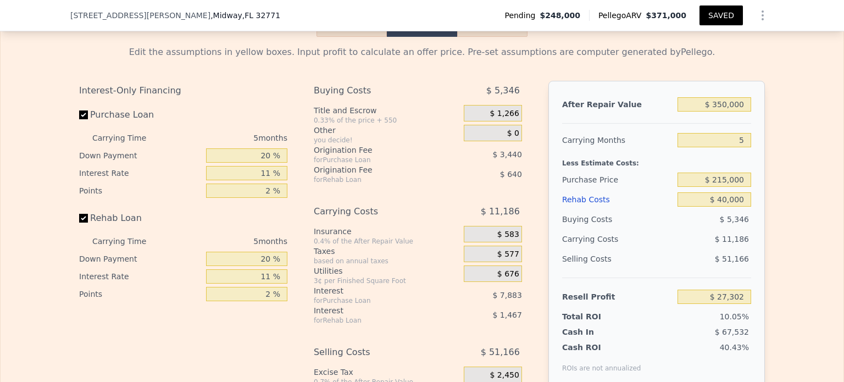
scroll to position [1903, 0]
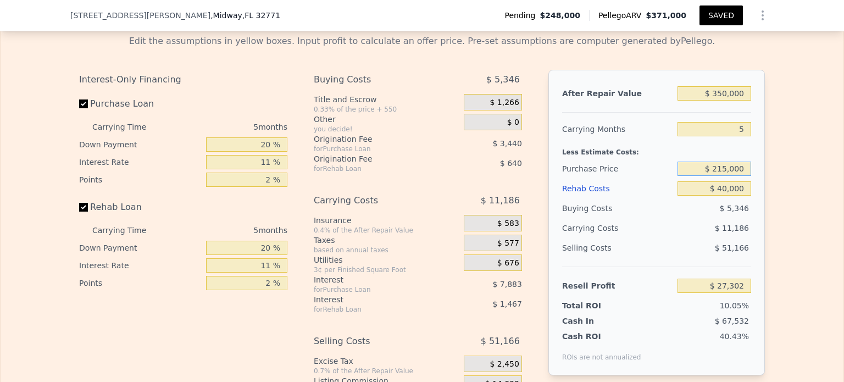
drag, startPoint x: 741, startPoint y: 144, endPoint x: 680, endPoint y: 145, distance: 60.4
click at [680, 161] on input "$ 215,000" at bounding box center [714, 168] width 74 height 14
type input "$ 200,000"
click at [650, 159] on div "Purchase Price" at bounding box center [617, 169] width 111 height 20
type input "$ 43,142"
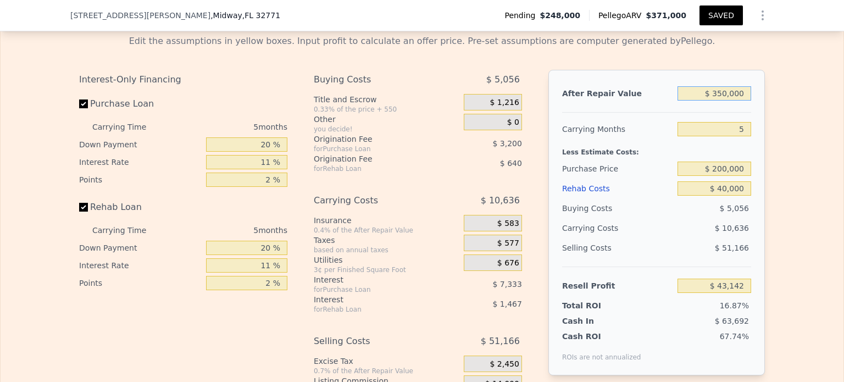
drag, startPoint x: 741, startPoint y: 68, endPoint x: 684, endPoint y: 70, distance: 57.2
click at [684, 86] on input "$ 350,000" at bounding box center [714, 93] width 74 height 14
type input "$ 3"
type input "-$ 255,656"
type input "$ 37"
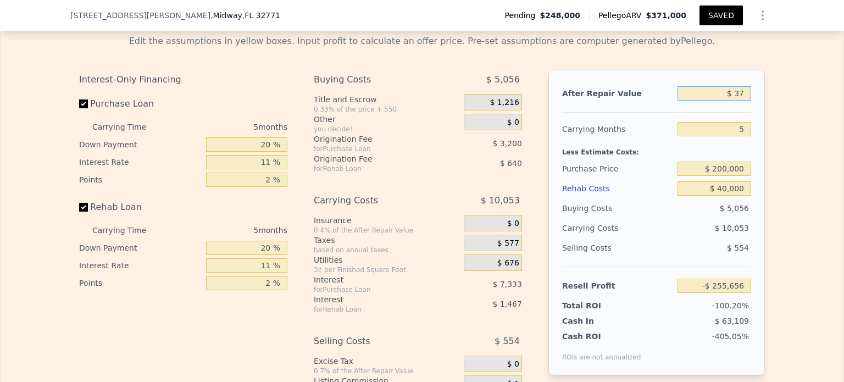
type input "-$ 255,626"
type input "$ 371"
type input "-$ 255,343"
type input "$ 371,000"
type input "$ 61,071"
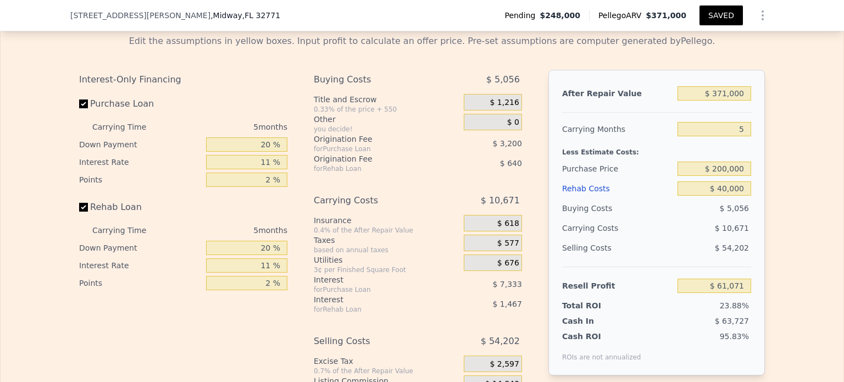
click at [657, 92] on div "After Repair Value $ 371,000 Carrying Months 5 Less Estimate Costs: Purchase Pr…" at bounding box center [656, 222] width 216 height 305
drag, startPoint x: 741, startPoint y: 71, endPoint x: 669, endPoint y: 69, distance: 72.5
click at [669, 83] on div "After Repair Value $ 371,000" at bounding box center [656, 93] width 189 height 20
type input "$ 3"
type input "-$ 255,656"
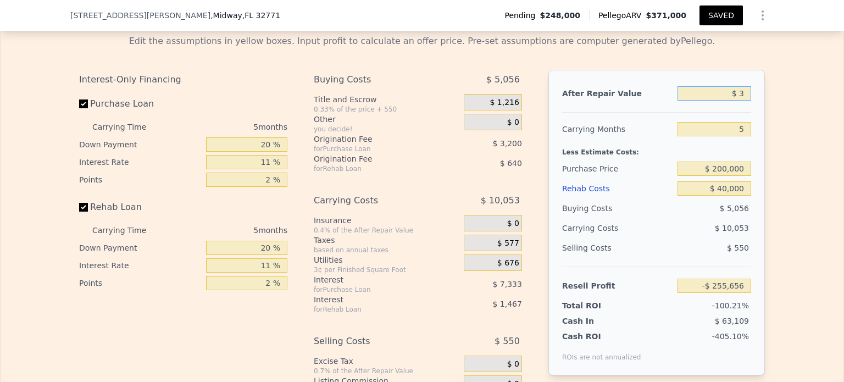
type input "$ 36"
type input "-$ 255,627"
type input "$ 360"
type input "-$ 255,352"
type input "$ 3,600"
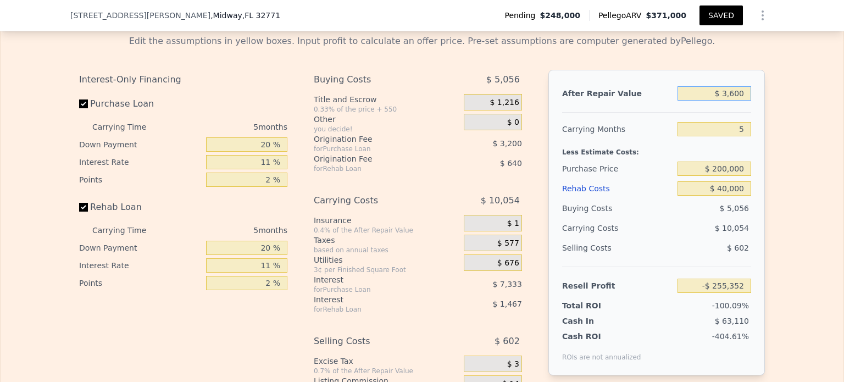
type input "-$ 252,585"
type input "$ 360,000"
type input "$ 51,679"
click at [747, 76] on div "After Repair Value $ 360,000 Carrying Months 5 Less Estimate Costs: Purchase Pr…" at bounding box center [656, 222] width 216 height 305
click at [758, 172] on div "After Repair Value $ 360,000 Carrying Months 5 Less Estimate Costs: Purchase Pr…" at bounding box center [656, 222] width 216 height 305
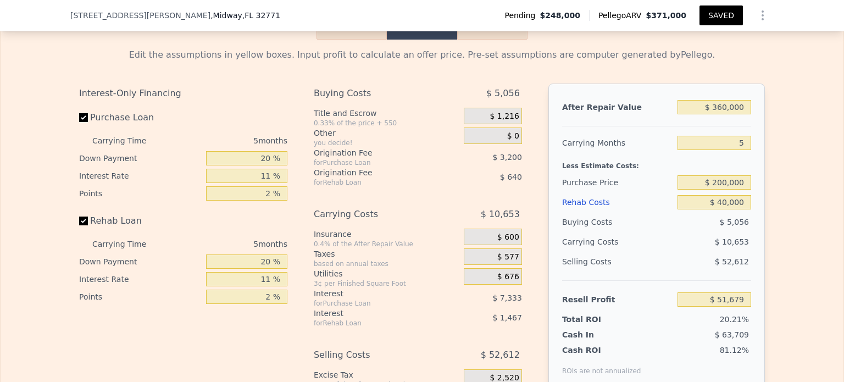
scroll to position [1848, 0]
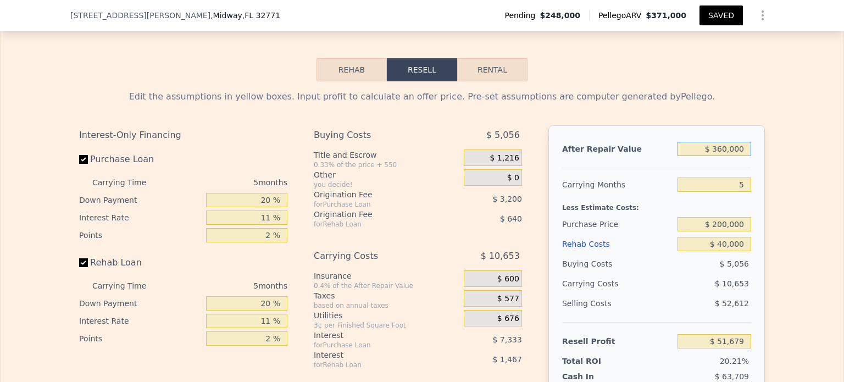
drag, startPoint x: 741, startPoint y: 129, endPoint x: 697, endPoint y: 127, distance: 44.0
click at [697, 142] on input "$ 360,000" at bounding box center [714, 149] width 74 height 14
type input "$ 35"
type input "-$ 255,628"
type input "$ 350"
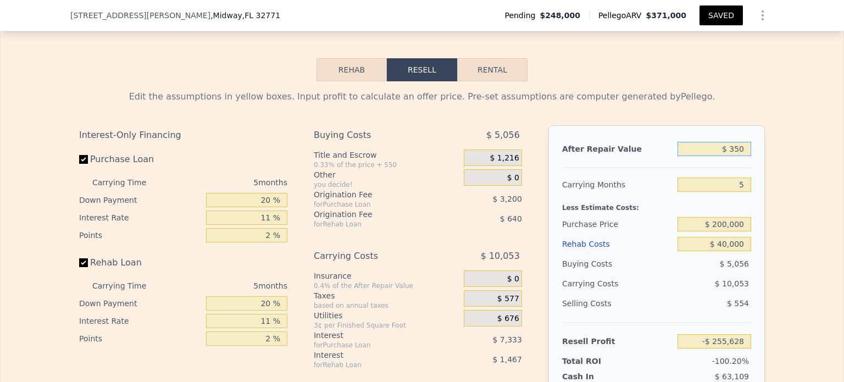
type input "-$ 255,360"
type input "$ 3,500"
type input "-$ 252,672"
type input "$ 350,000"
type input "$ 43,142"
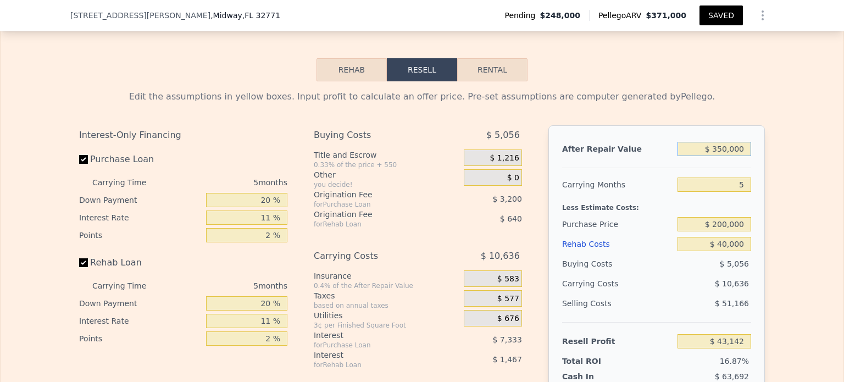
type input "$ 350,000"
click at [707, 214] on div "$ 200,000" at bounding box center [714, 224] width 74 height 20
drag, startPoint x: 713, startPoint y: 202, endPoint x: 749, endPoint y: 199, distance: 35.9
click at [746, 201] on div "After Repair Value $ 350,000 Carrying Months 5 Less Estimate Costs: Purchase Pr…" at bounding box center [656, 277] width 216 height 305
type input "$ 215,000"
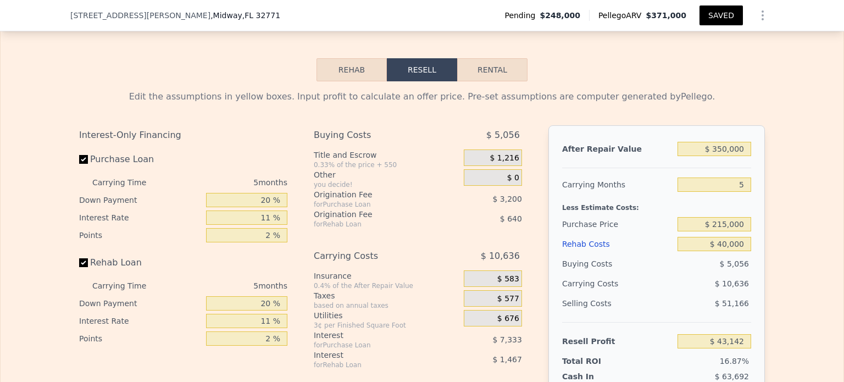
click at [813, 234] on div "Edit the assumptions in yellow boxes. Input profit to calculate an offer price.…" at bounding box center [422, 285] width 842 height 409
type input "$ 27,302"
drag, startPoint x: 743, startPoint y: 199, endPoint x: 688, endPoint y: 199, distance: 54.9
click at [688, 217] on input "$ 215,000" at bounding box center [714, 224] width 74 height 14
type input "$ 200,000"
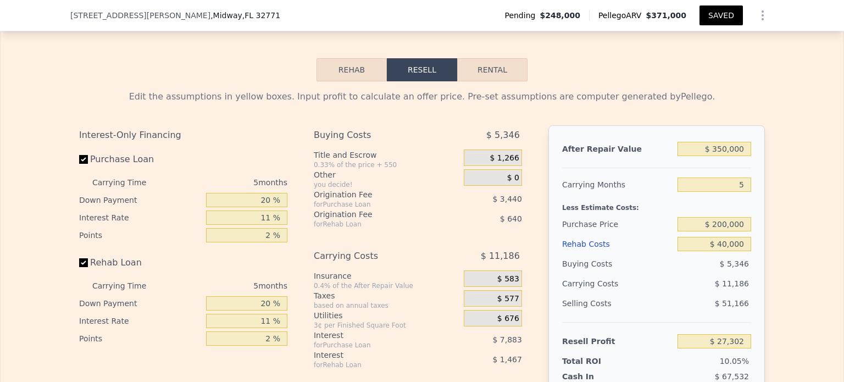
click at [748, 181] on div "After Repair Value $ 350,000 Carrying Months 5 Less Estimate Costs: Purchase Pr…" at bounding box center [656, 277] width 216 height 305
type input "$ 43,142"
drag, startPoint x: 741, startPoint y: 217, endPoint x: 692, endPoint y: 219, distance: 49.5
click at [692, 237] on input "$ 40,000" at bounding box center [714, 244] width 74 height 14
type input "$ 5"
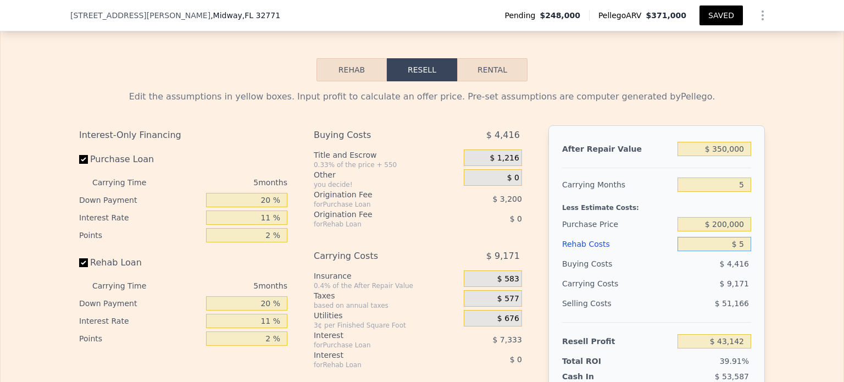
type input "$ 85,242"
type input "$ 50"
type input "$ 85,196"
type input "$ 50,000"
type input "$ 32,612"
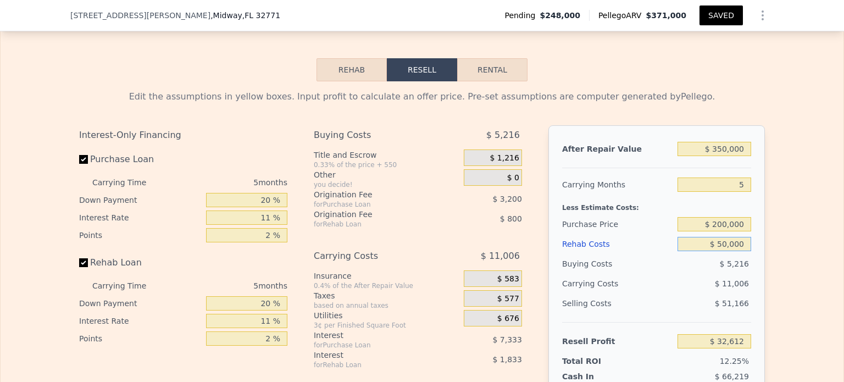
type input "$ 50,000"
click at [752, 199] on div "After Repair Value $ 350,000 Carrying Months 5 Less Estimate Costs: Purchase Pr…" at bounding box center [656, 277] width 216 height 305
drag, startPoint x: 739, startPoint y: 124, endPoint x: 699, endPoint y: 126, distance: 40.1
click at [699, 142] on input "$ 350,000" at bounding box center [714, 149] width 74 height 14
type input "$ 36"
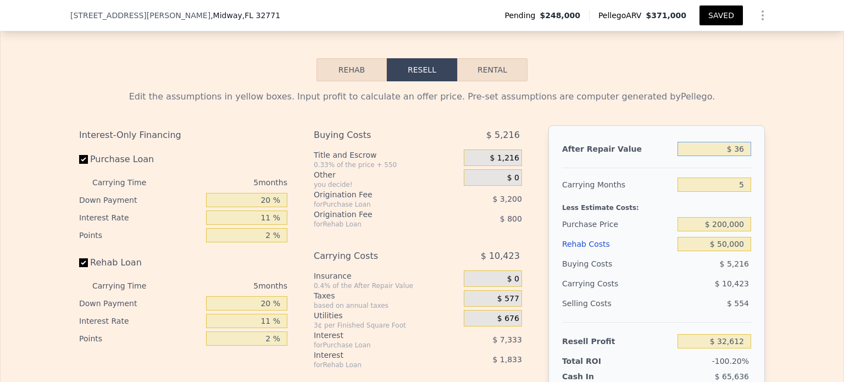
type input "-$ 266,157"
type input "$ 360"
type input "-$ 265,882"
type input "$ 3,600"
type input "-$ 263,115"
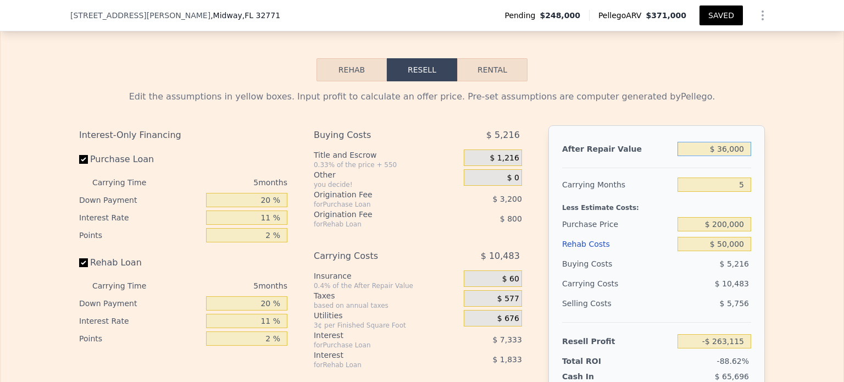
type input "$ 360,000"
type input "$ 41,149"
click at [749, 125] on div "After Repair Value $ 360,000 Carrying Months 5 Less Estimate Costs: Purchase Pr…" at bounding box center [656, 277] width 216 height 305
click at [762, 230] on div "Edit the assumptions in yellow boxes. Input profit to calculate an offer price.…" at bounding box center [421, 285] width 703 height 409
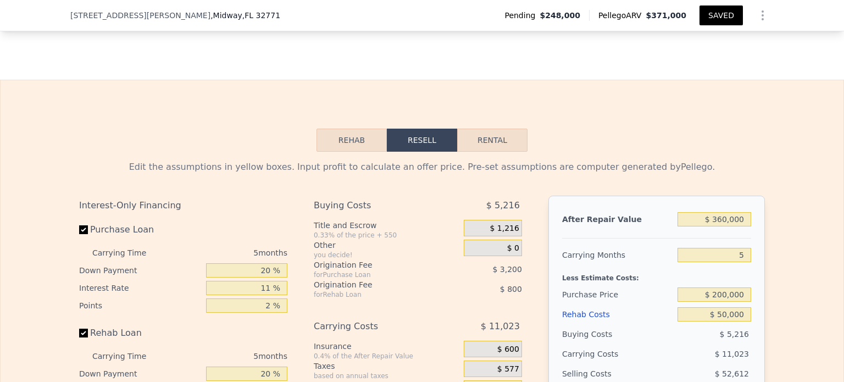
scroll to position [1775, 0]
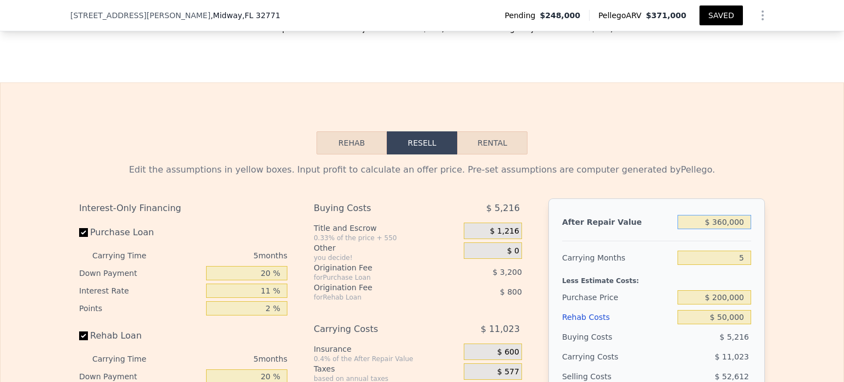
drag, startPoint x: 742, startPoint y: 197, endPoint x: 691, endPoint y: 197, distance: 51.1
click at [691, 215] on input "$ 360,000" at bounding box center [714, 222] width 74 height 14
type input "$ 350"
type input "-$ 265,890"
type input "$ 350,000"
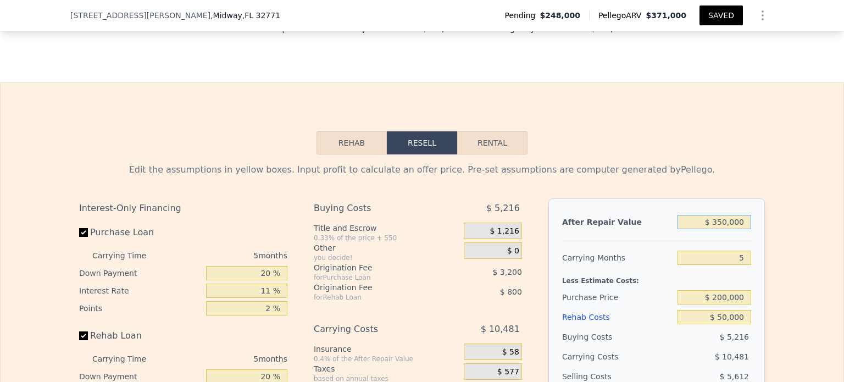
type input "$ 32,612"
type input "$ 350,000"
click at [767, 156] on div "Edit the assumptions in yellow boxes. Input profit to calculate an offer price.…" at bounding box center [421, 358] width 703 height 409
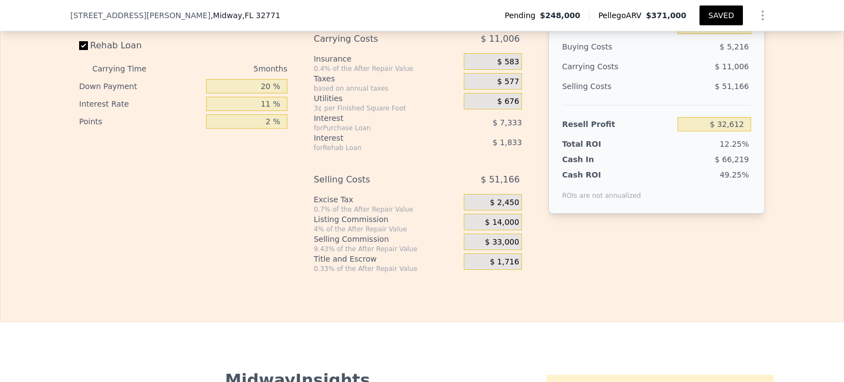
scroll to position [2056, 0]
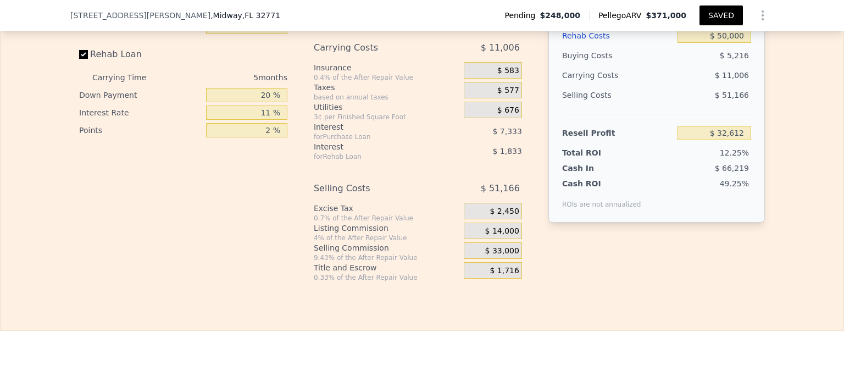
click at [499, 246] on span "$ 33,000" at bounding box center [502, 251] width 34 height 10
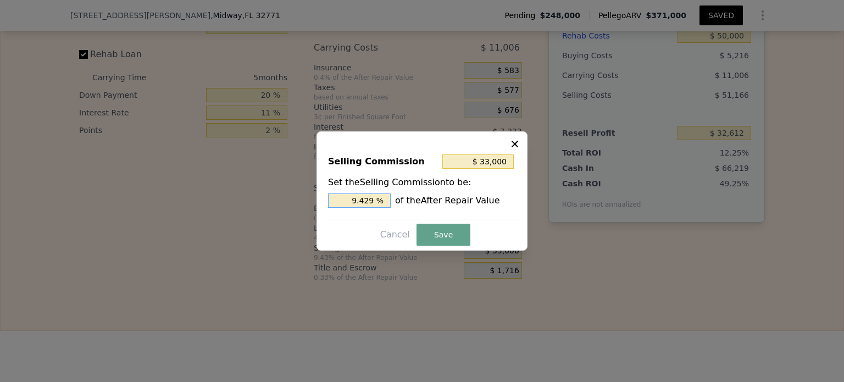
drag, startPoint x: 382, startPoint y: 201, endPoint x: 242, endPoint y: 200, distance: 140.1
click at [247, 203] on div "​ Selling Commission $ 33,000 Set the Selling Commission to be: 9.429 % of the …" at bounding box center [422, 191] width 844 height 382
type input "0 %"
type input "$ 0"
type input "0 %"
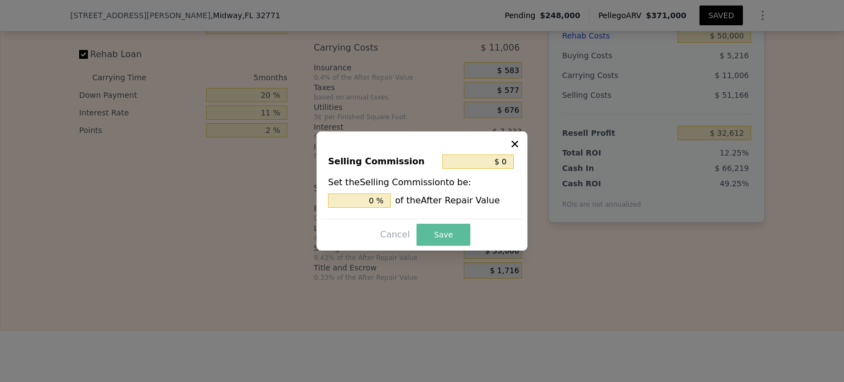
click at [449, 237] on button "Save" at bounding box center [443, 235] width 54 height 22
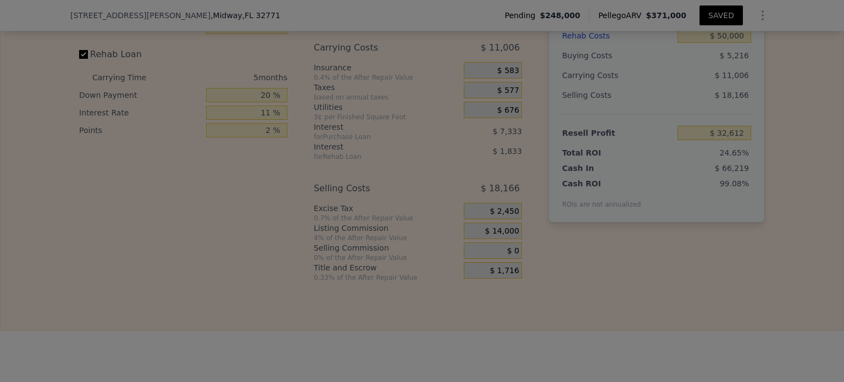
type input "$ 65,612"
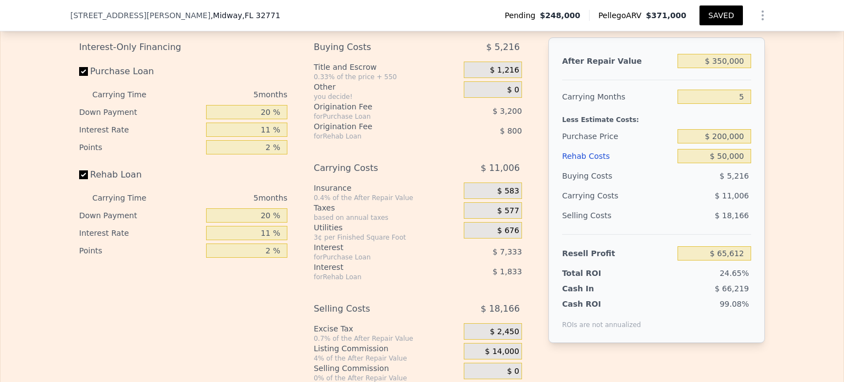
scroll to position [1843, 0]
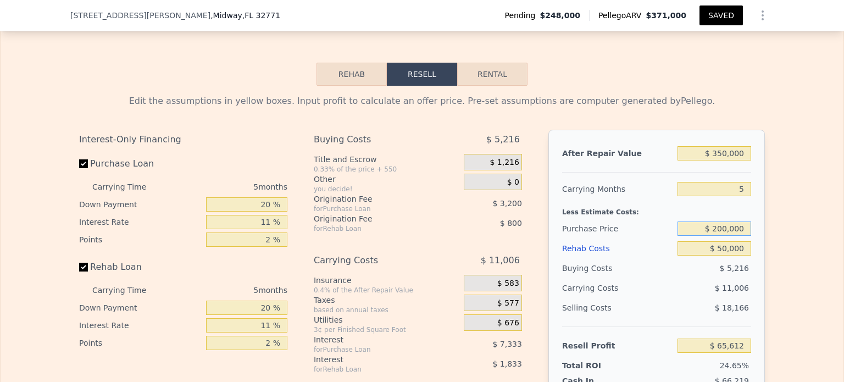
drag, startPoint x: 741, startPoint y: 206, endPoint x: 657, endPoint y: 208, distance: 84.6
click at [657, 219] on div "Purchase Price $ 200,000" at bounding box center [656, 229] width 189 height 20
type input "$ 215,000"
click at [778, 174] on div "Edit the assumptions in yellow boxes. Input profit to calculate an offer price.…" at bounding box center [422, 290] width 842 height 409
type input "$ 49,772"
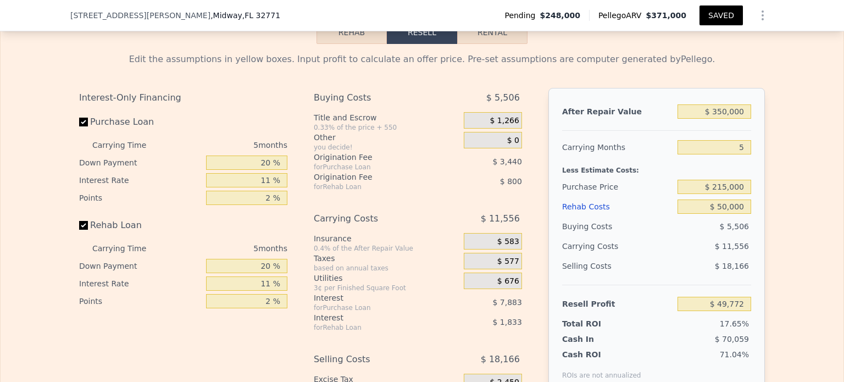
scroll to position [1876, 0]
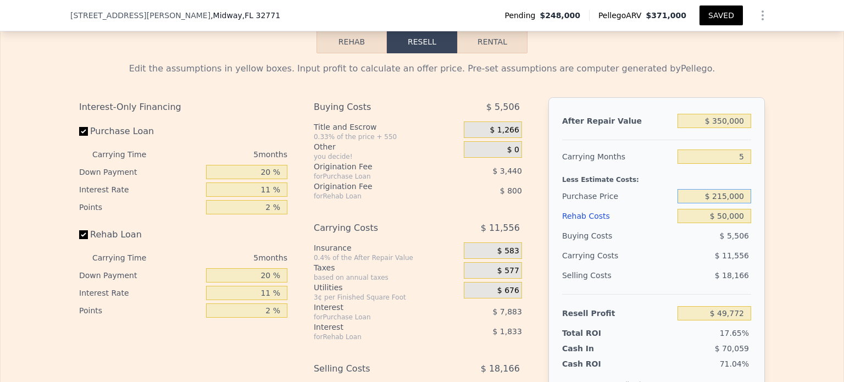
drag, startPoint x: 741, startPoint y: 174, endPoint x: 675, endPoint y: 177, distance: 66.0
click at [677, 189] on input "$ 215,000" at bounding box center [714, 196] width 74 height 14
type input "$ 200,000"
click at [782, 186] on div "Edit the assumptions in yellow boxes. Input profit to calculate an offer price.…" at bounding box center [422, 257] width 842 height 409
type input "$ 65,612"
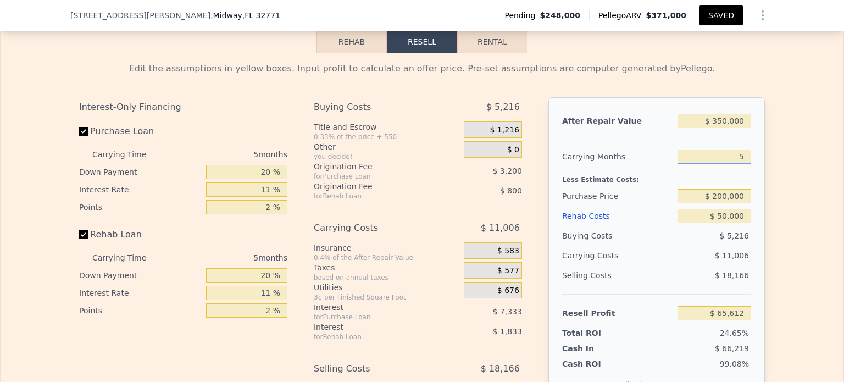
drag, startPoint x: 742, startPoint y: 133, endPoint x: 705, endPoint y: 140, distance: 37.4
click at [708, 147] on div "5" at bounding box center [714, 157] width 74 height 20
type input "6"
type input "$ 63,410"
type input "6"
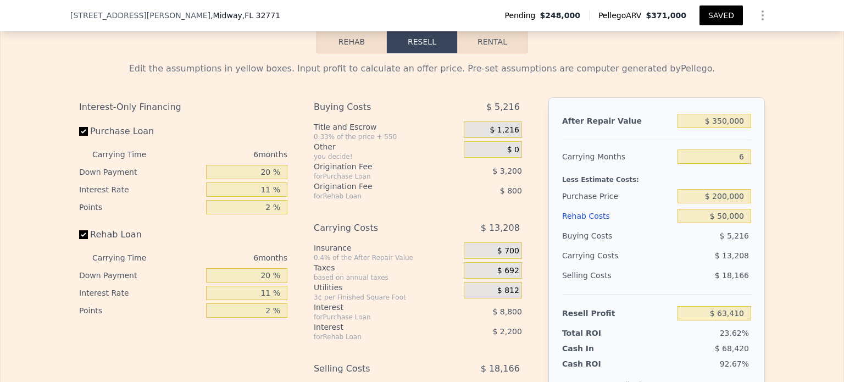
click at [769, 116] on div "Edit the assumptions in yellow boxes. Input profit to calculate an offer price.…" at bounding box center [422, 257] width 842 height 409
click at [682, 358] on div "92.67%" at bounding box center [698, 373] width 106 height 31
click at [780, 314] on div "Edit the assumptions in yellow boxes. Input profit to calculate an offer price.…" at bounding box center [422, 257] width 842 height 409
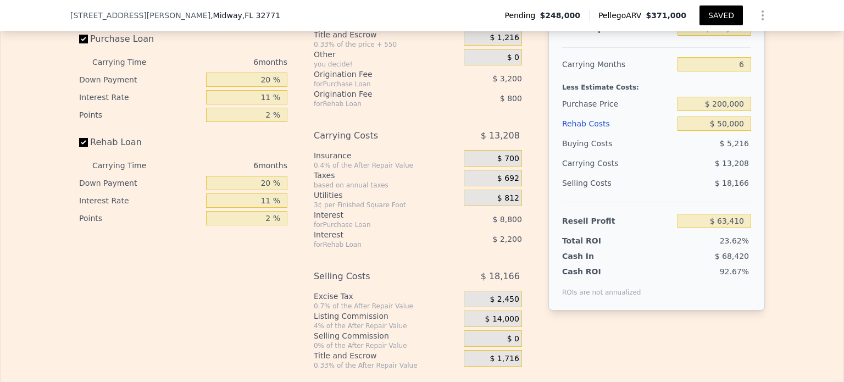
scroll to position [1972, 0]
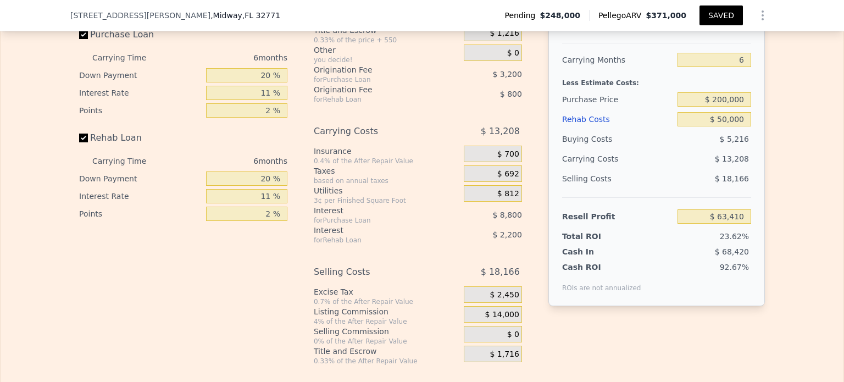
click at [507, 330] on span "$ 0" at bounding box center [513, 335] width 12 height 10
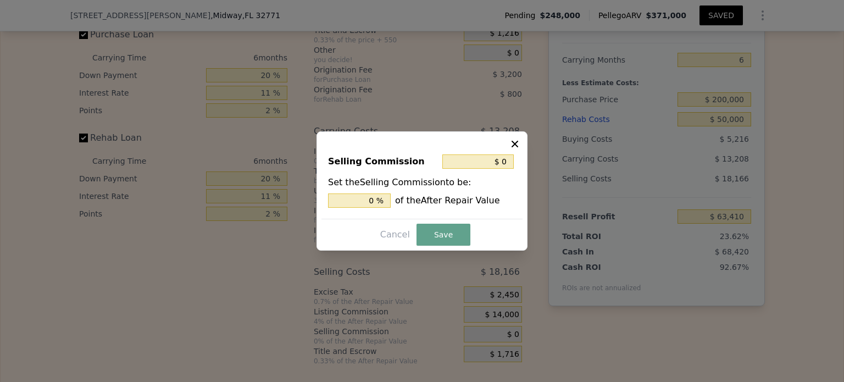
click at [515, 145] on icon at bounding box center [514, 143] width 11 height 11
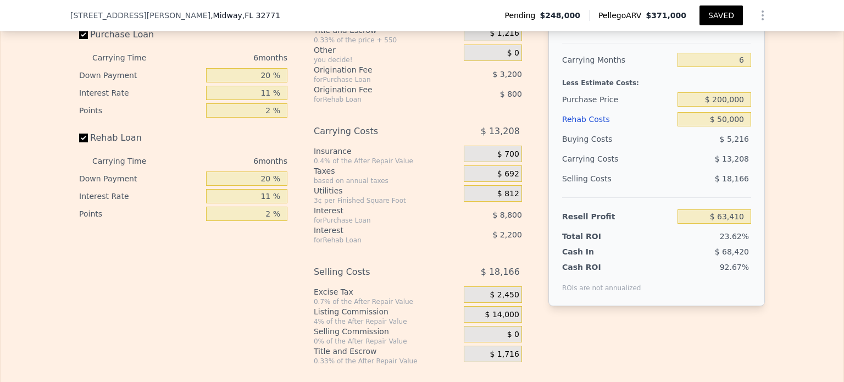
click at [481, 326] on div "$ 0" at bounding box center [493, 334] width 58 height 16
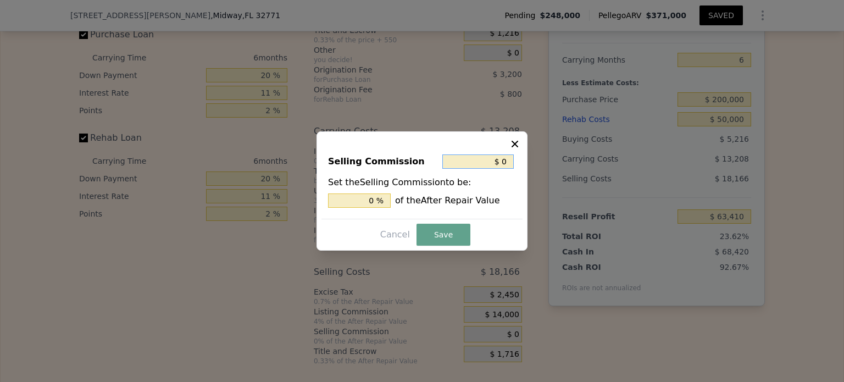
drag, startPoint x: 511, startPoint y: 161, endPoint x: 453, endPoint y: 164, distance: 58.3
click at [457, 166] on input "$ 0" at bounding box center [477, 161] width 71 height 14
type input "$ 12"
type input "0.003 %"
type input "$ 126"
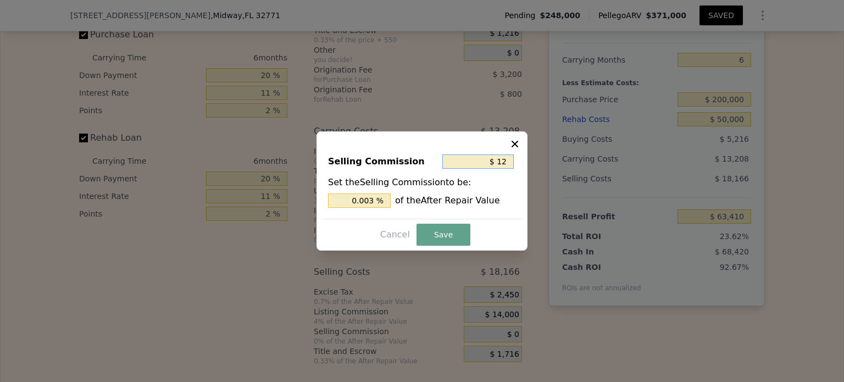
type input "0.036 %"
type input "$ 1,260"
type input "0.36 %"
type input "$ 12,600"
type input "3.600 %"
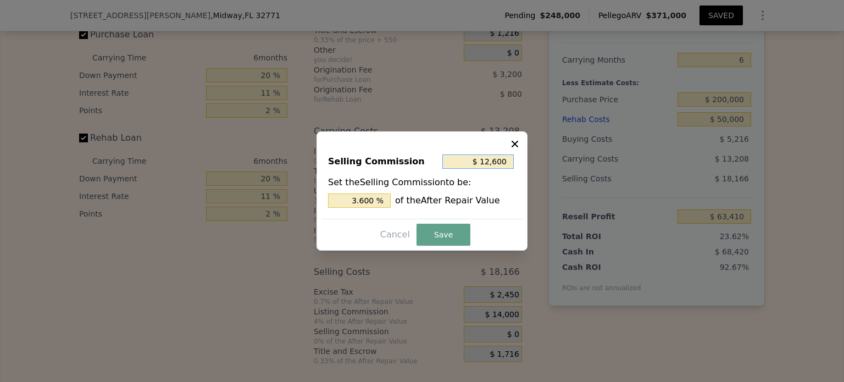
type input "$ 12,600"
click at [453, 239] on button "Save" at bounding box center [443, 235] width 54 height 22
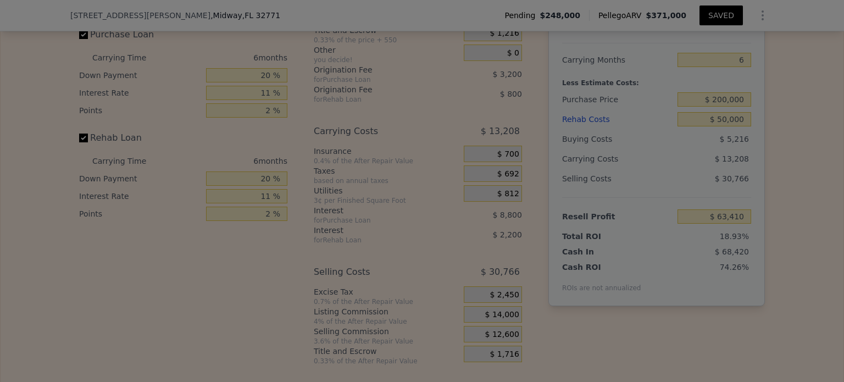
type input "$ 50,810"
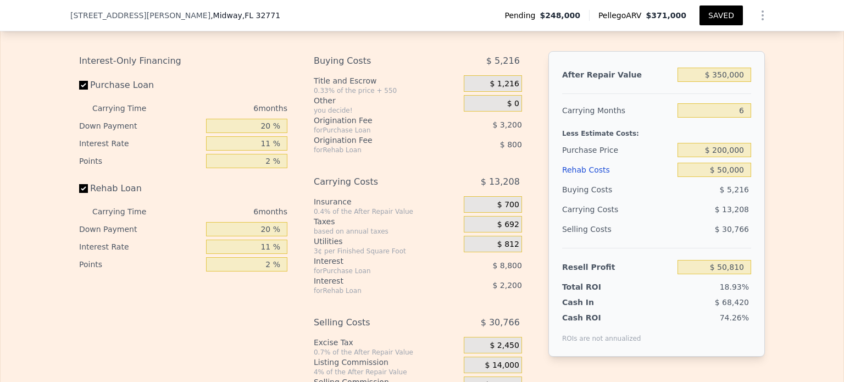
scroll to position [1959, 0]
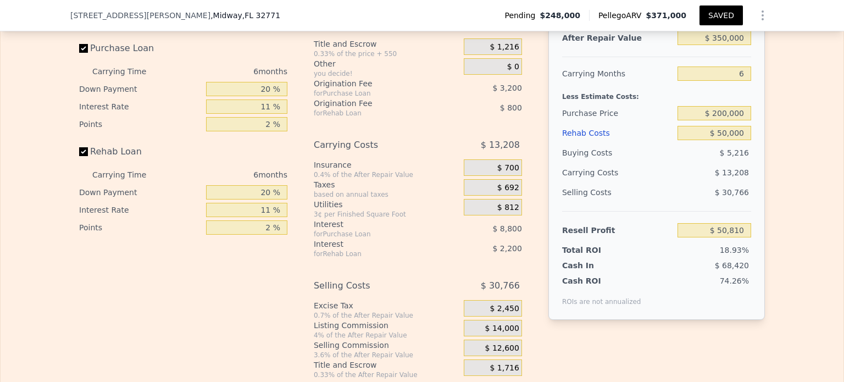
click at [511, 343] on span "$ 12,600" at bounding box center [502, 348] width 34 height 10
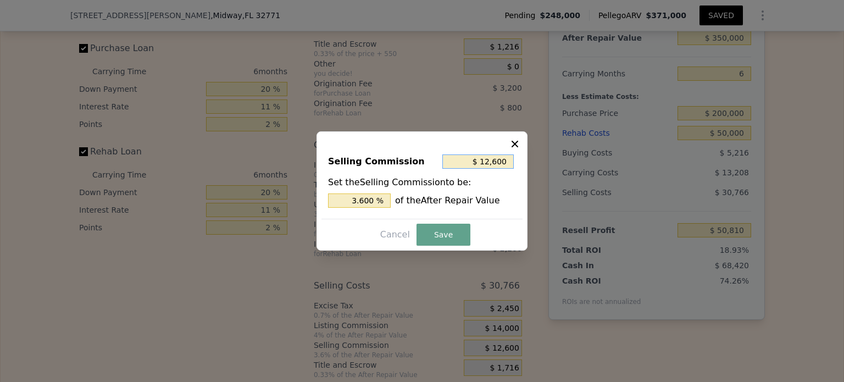
drag, startPoint x: 476, startPoint y: 162, endPoint x: 516, endPoint y: 161, distance: 40.7
click at [516, 161] on div "Selling Commission $ 12,600 Set the Selling Commission to be: 3.600 % of the Af…" at bounding box center [421, 182] width 201 height 74
type input "$ 28"
type input "0.008 %"
type input "$ 280"
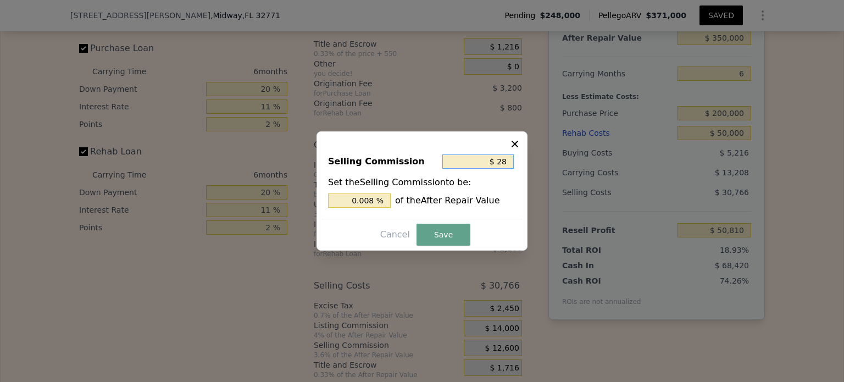
type input "0.08 %"
type input "$ 2,800"
type input "0.8 %"
type input "$ 28,000"
type input "8 %"
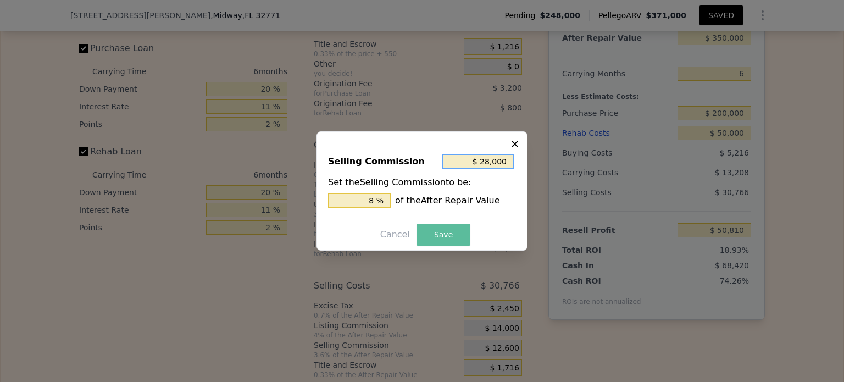
type input "$ 28,000"
click at [443, 241] on button "Save" at bounding box center [443, 235] width 54 height 22
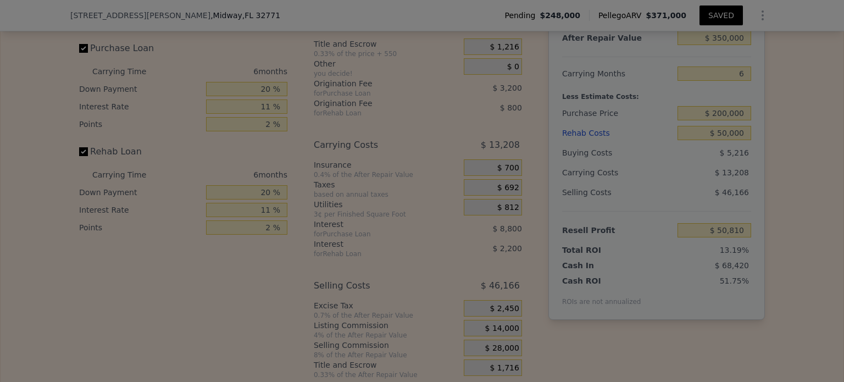
type input "$ 35,410"
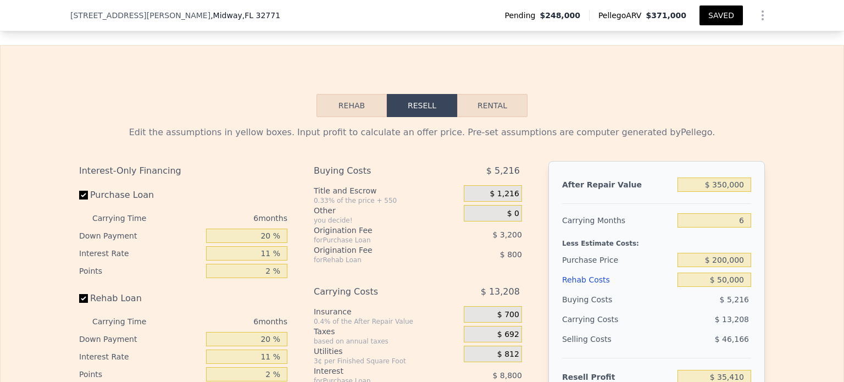
scroll to position [2032, 0]
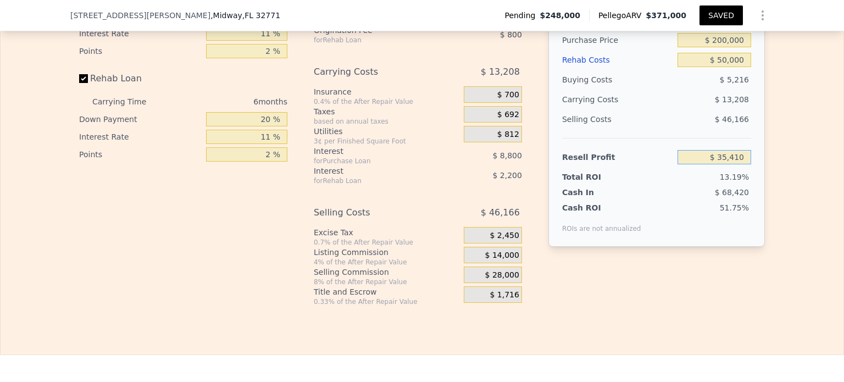
drag, startPoint x: 708, startPoint y: 136, endPoint x: 752, endPoint y: 133, distance: 43.5
click at [752, 133] on div "After Repair Value $ 350,000 Carrying Months 6 Less Estimate Costs: Purchase Pr…" at bounding box center [656, 93] width 216 height 305
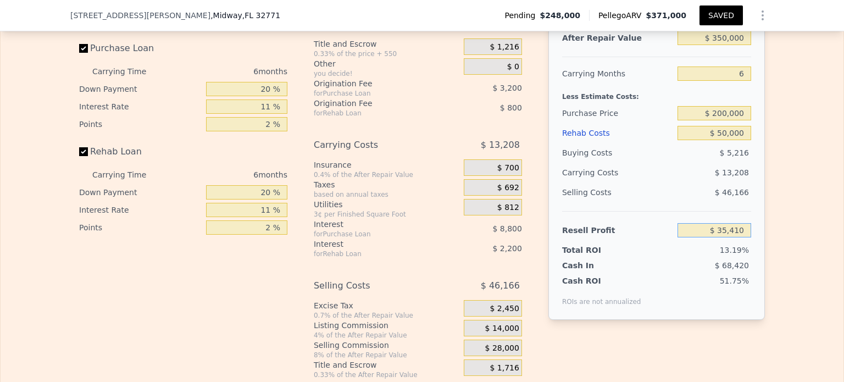
scroll to position [1885, 0]
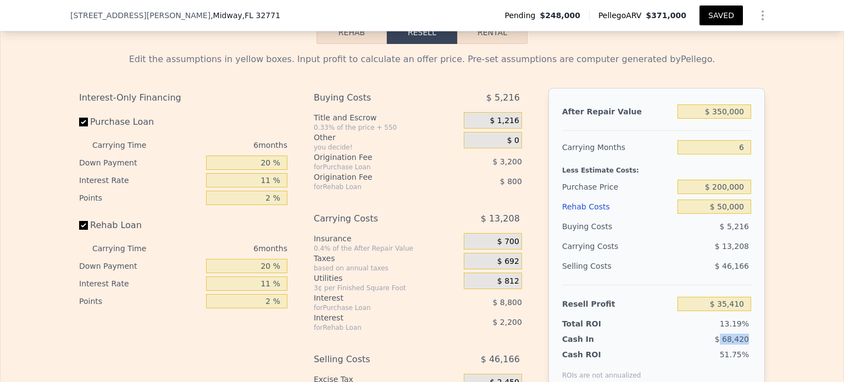
drag, startPoint x: 721, startPoint y: 316, endPoint x: 743, endPoint y: 316, distance: 22.0
click at [743, 334] on span "$ 68,420" at bounding box center [732, 338] width 34 height 9
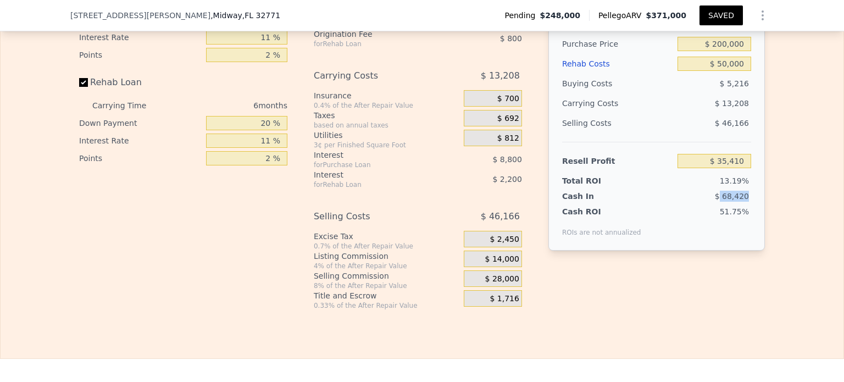
scroll to position [2105, 0]
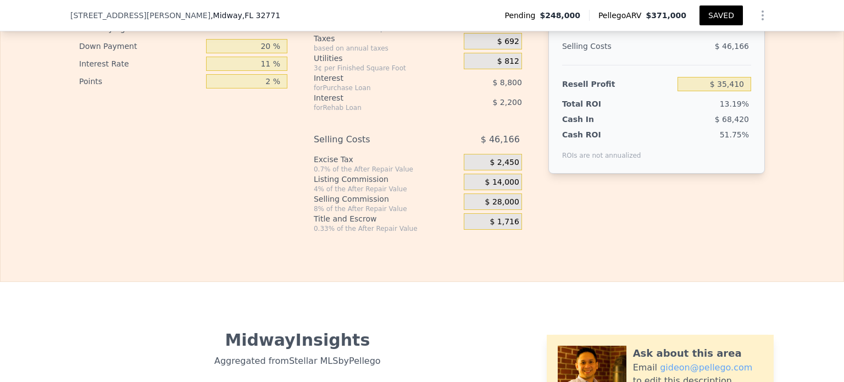
click at [494, 197] on span "$ 28,000" at bounding box center [502, 202] width 34 height 10
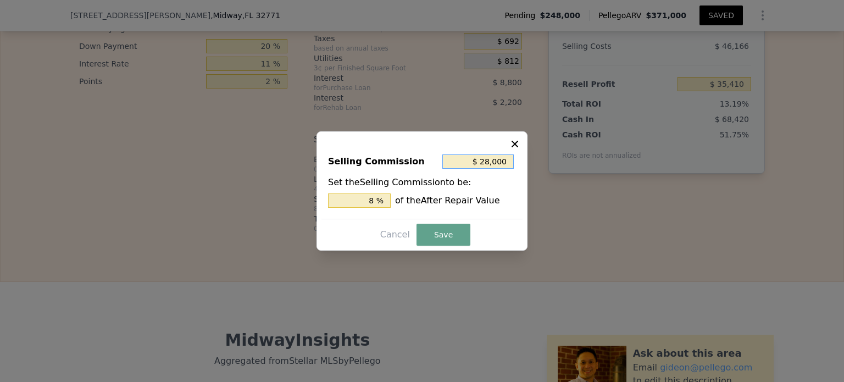
drag, startPoint x: 477, startPoint y: 164, endPoint x: 543, endPoint y: 155, distance: 66.4
click at [543, 155] on div "​ Selling Commission $ 28,000 Set the Selling Commission to be: 8 % of the Afte…" at bounding box center [422, 191] width 844 height 382
type input "$ 15"
type input "0.004 %"
type input "$ 150"
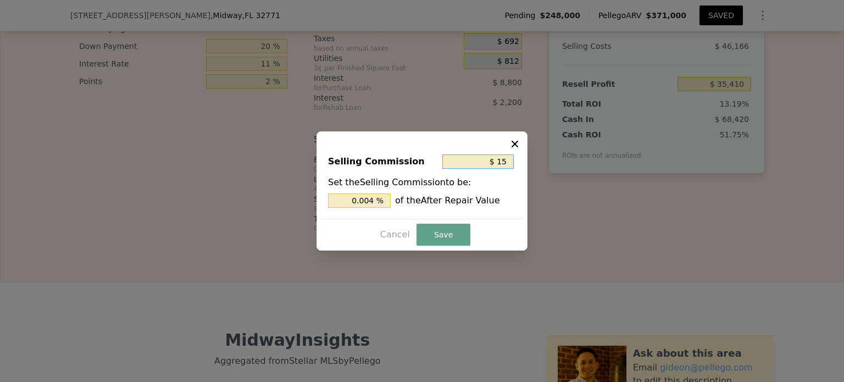
type input "0.043 %"
type input "$ 1,500"
type input "0.429 %"
type input "$ 15,000"
type input "4.286 %"
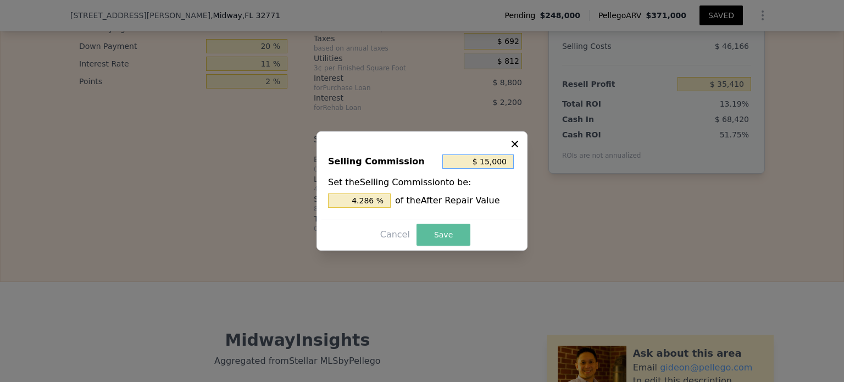
type input "$ 15,000"
click at [459, 232] on button "Save" at bounding box center [443, 235] width 54 height 22
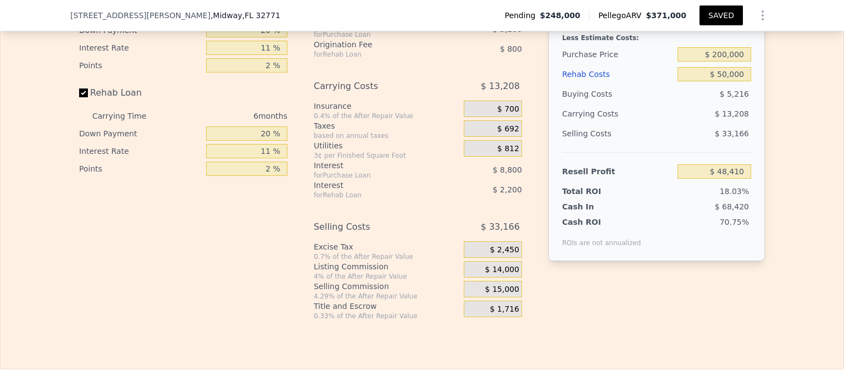
scroll to position [1959, 0]
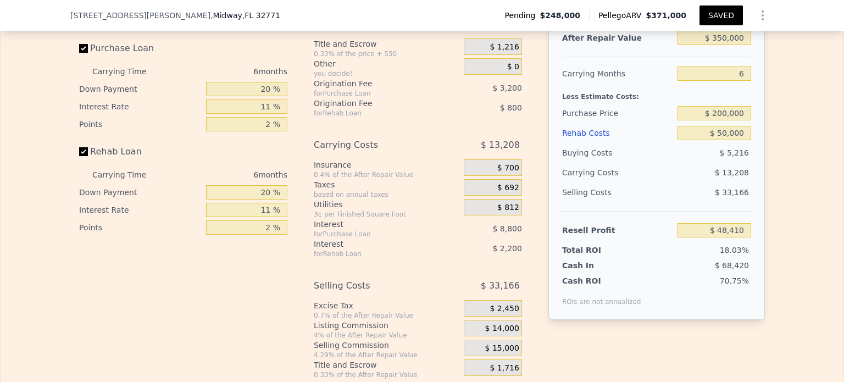
click at [502, 343] on span "$ 15,000" at bounding box center [502, 348] width 34 height 10
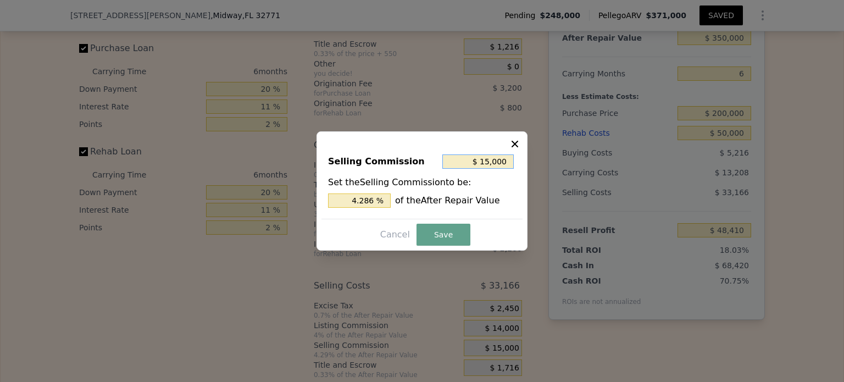
drag, startPoint x: 484, startPoint y: 163, endPoint x: 506, endPoint y: 159, distance: 22.8
click at [506, 159] on input "$ 15,000" at bounding box center [477, 161] width 71 height 14
click at [454, 238] on button "Save" at bounding box center [443, 235] width 54 height 22
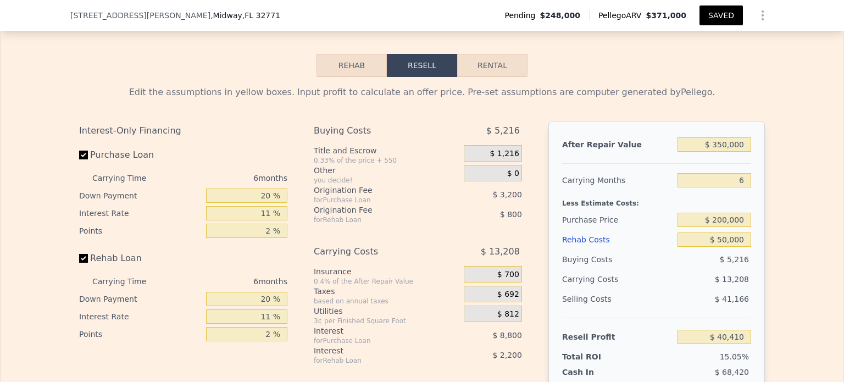
scroll to position [1829, 0]
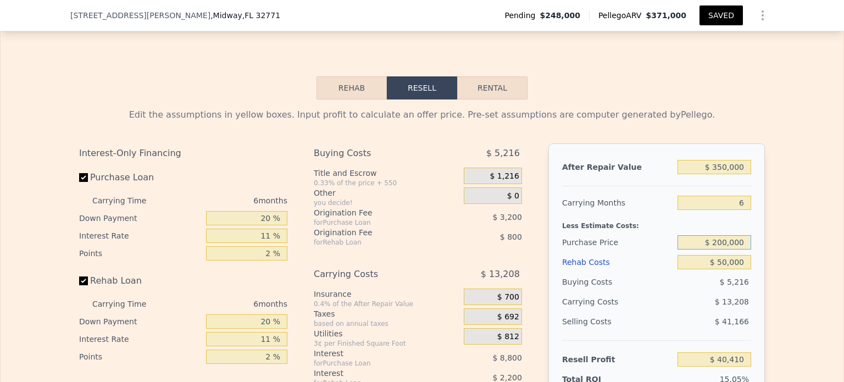
drag, startPoint x: 743, startPoint y: 219, endPoint x: 747, endPoint y: 204, distance: 15.5
click at [703, 235] on input "$ 200,000" at bounding box center [714, 242] width 74 height 14
click at [790, 205] on div "Edit the assumptions in yellow boxes. Input profit to calculate an offer price.…" at bounding box center [422, 303] width 842 height 409
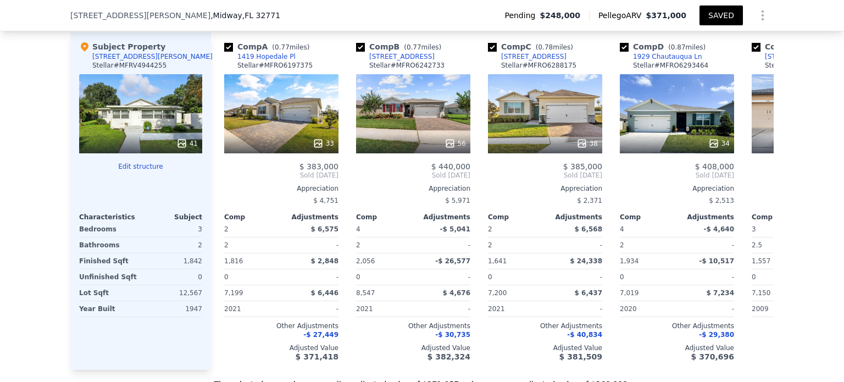
scroll to position [1433, 0]
